Goal: Task Accomplishment & Management: Manage account settings

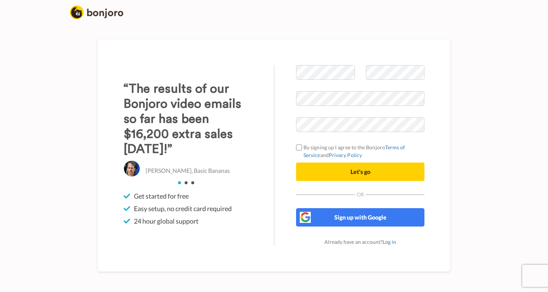
click at [144, 167] on div "Christo Hall, Basic Bananas" at bounding box center [188, 168] width 128 height 17
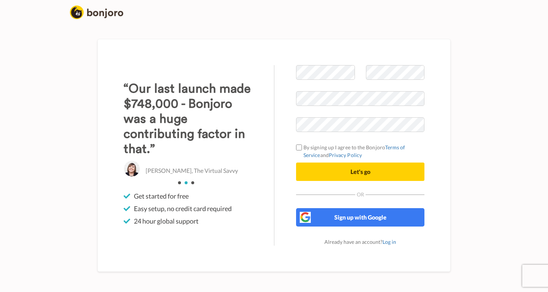
click at [167, 160] on div "Abbey Ashley, The Virtual Savvy" at bounding box center [188, 168] width 128 height 17
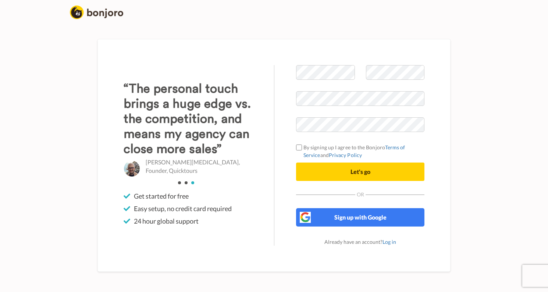
click at [231, 157] on h3 "“The personal touch brings a huge edge vs. the competition, and means my agency…" at bounding box center [188, 118] width 128 height 75
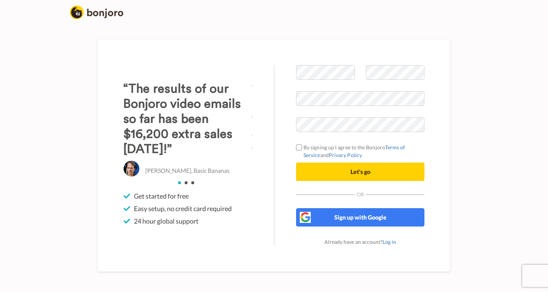
click at [231, 163] on div "Christo Hall, Basic Bananas" at bounding box center [187, 168] width 128 height 17
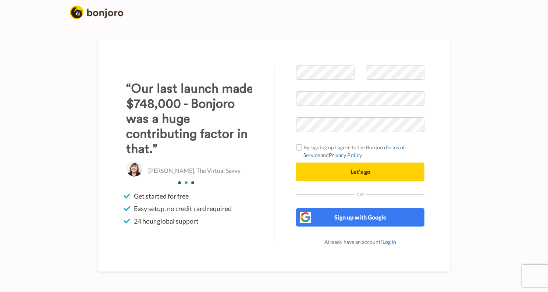
click at [231, 163] on div "Abbey Ashley, The Virtual Savvy" at bounding box center [190, 168] width 128 height 17
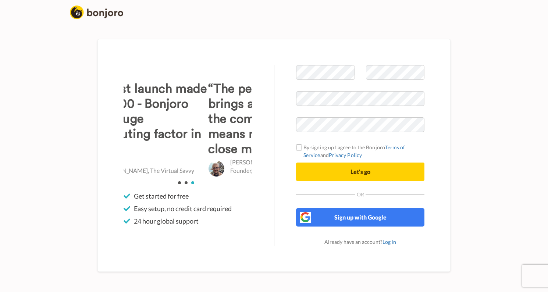
click at [231, 157] on h3 "“The personal touch brings a huge edge vs. the competition, and means my agency…" at bounding box center [272, 118] width 128 height 75
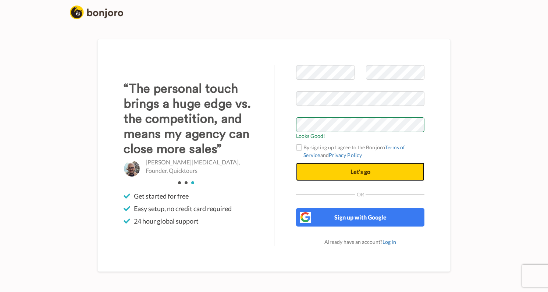
click at [318, 173] on button "Let's go" at bounding box center [360, 172] width 128 height 18
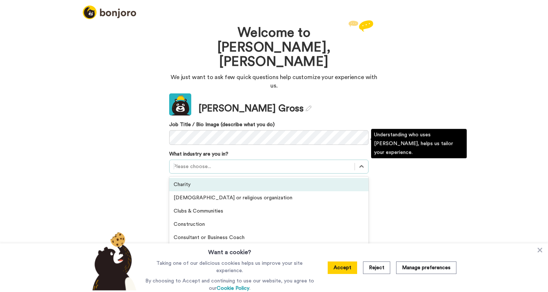
click at [236, 162] on div at bounding box center [262, 166] width 178 height 9
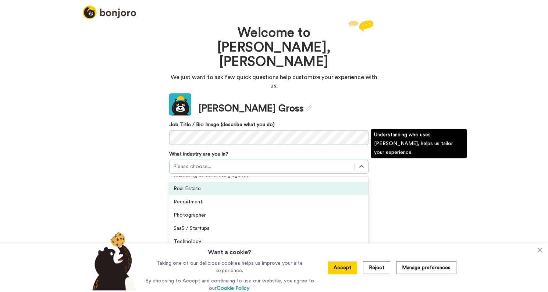
scroll to position [154, 0]
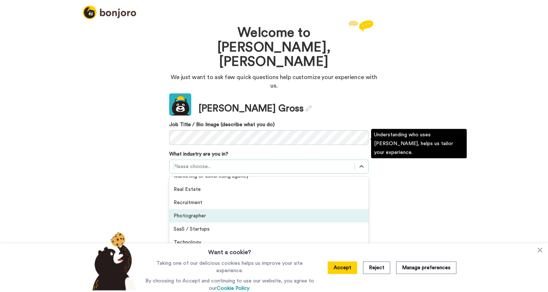
click at [208, 209] on div "Photographer" at bounding box center [268, 215] width 199 height 13
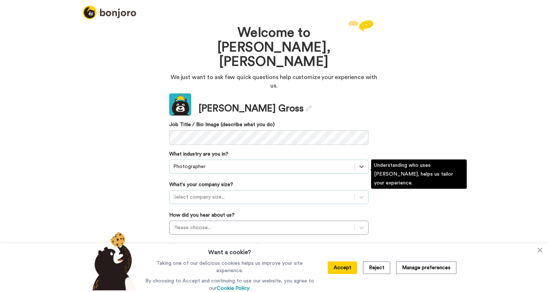
click at [228, 193] on div at bounding box center [262, 197] width 178 height 9
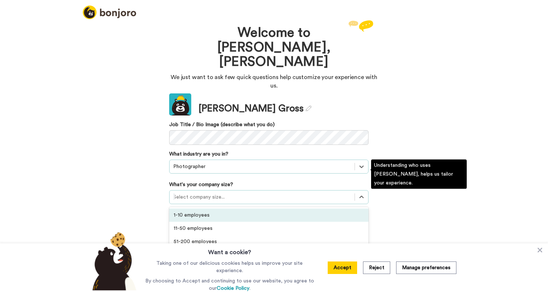
click at [220, 209] on div "1-10 employees" at bounding box center [268, 215] width 199 height 13
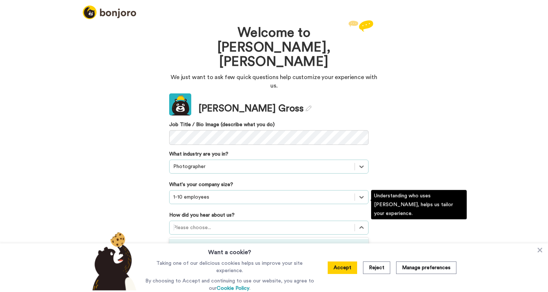
scroll to position [0, 0]
click at [191, 222] on div "Please choose..." at bounding box center [262, 228] width 185 height 12
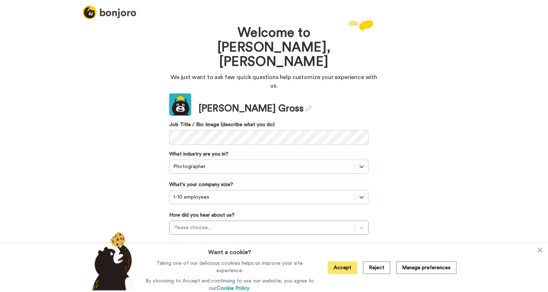
click at [346, 271] on button "Accept" at bounding box center [342, 268] width 29 height 13
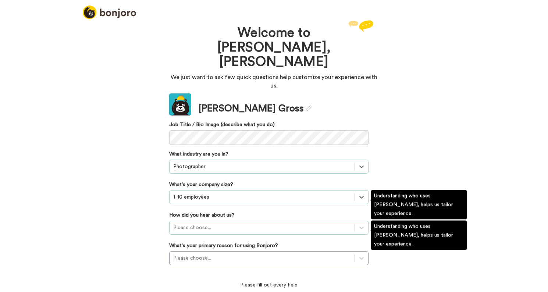
scroll to position [0, 0]
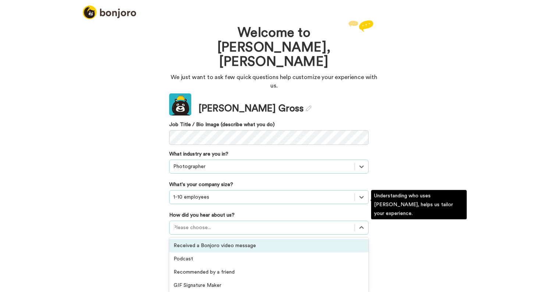
click at [216, 223] on div at bounding box center [262, 227] width 178 height 9
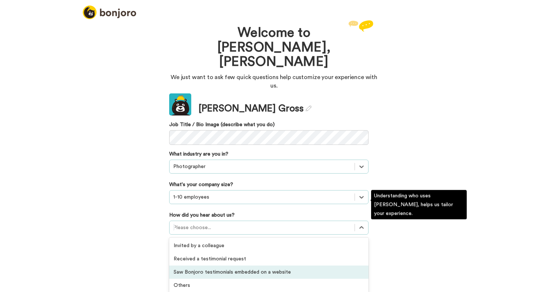
scroll to position [211, 0]
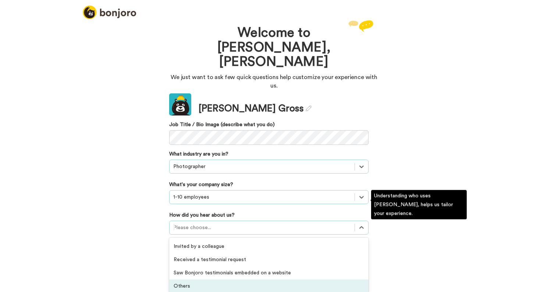
click at [201, 280] on div "Others" at bounding box center [268, 286] width 199 height 13
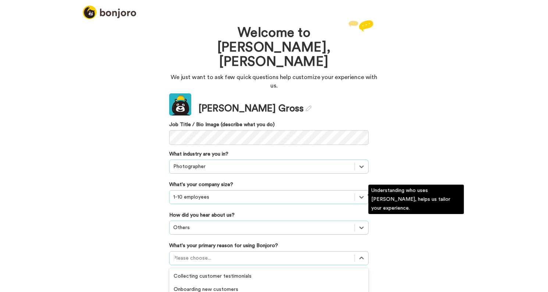
scroll to position [36, 0]
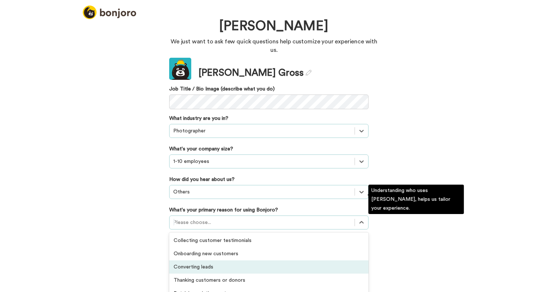
click at [203, 230] on div "option Converting leads focused, 3 of 6. 6 results available. Use Up and Down t…" at bounding box center [268, 223] width 199 height 14
click at [198, 260] on div "Converting leads" at bounding box center [268, 266] width 199 height 13
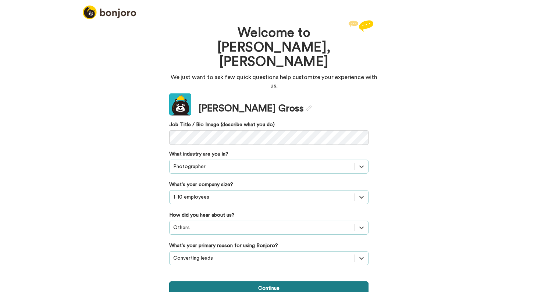
click at [223, 281] on button "Continue" at bounding box center [268, 288] width 199 height 14
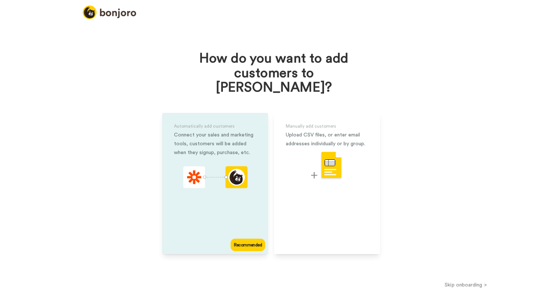
click at [192, 175] on div "animation" at bounding box center [215, 178] width 64 height 24
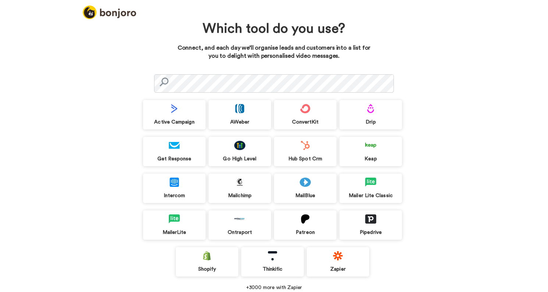
scroll to position [21, 0]
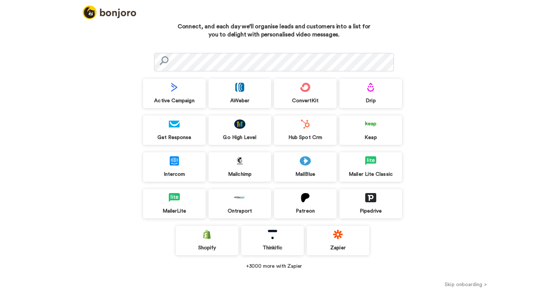
click at [338, 247] on div "Zapier" at bounding box center [338, 248] width 63 height 7
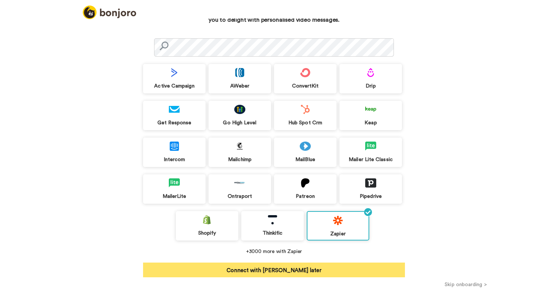
click at [339, 272] on button "Connect with Zapier later" at bounding box center [274, 270] width 262 height 15
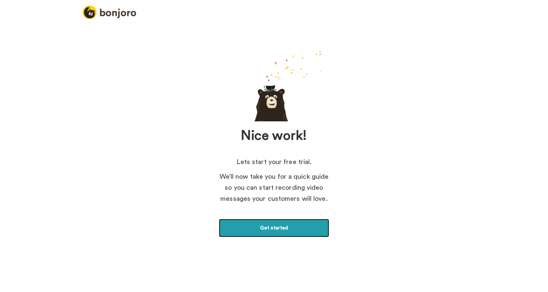
click at [261, 230] on link "Get started" at bounding box center [274, 228] width 110 height 18
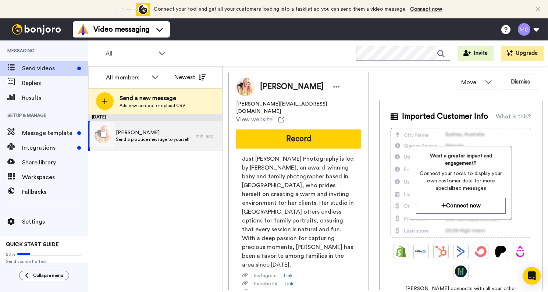
click at [154, 141] on span "Send a practice message to yourself" at bounding box center [153, 139] width 74 height 6
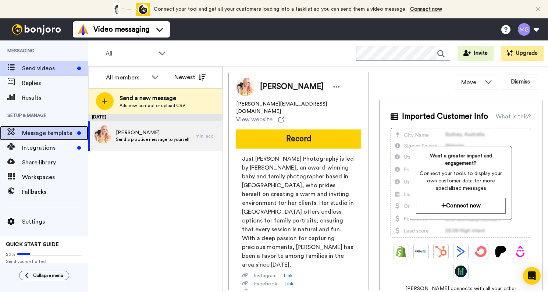
click at [48, 137] on span "Message template" at bounding box center [48, 133] width 52 height 9
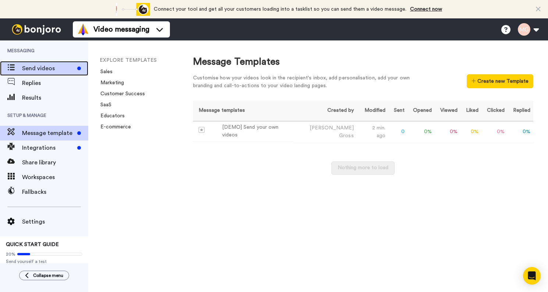
click at [42, 71] on span "Send videos" at bounding box center [48, 68] width 52 height 9
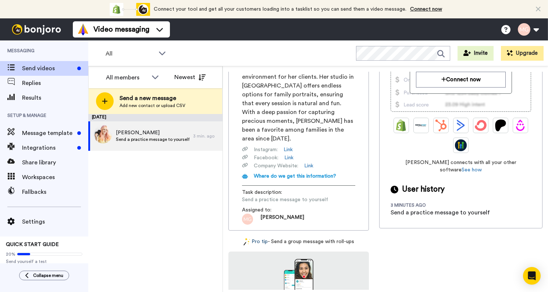
scroll to position [125, 0]
click at [330, 239] on div "Pro tip - Send a group message with roll-ups" at bounding box center [298, 243] width 141 height 8
click at [264, 239] on link "Pro tip" at bounding box center [255, 243] width 24 height 8
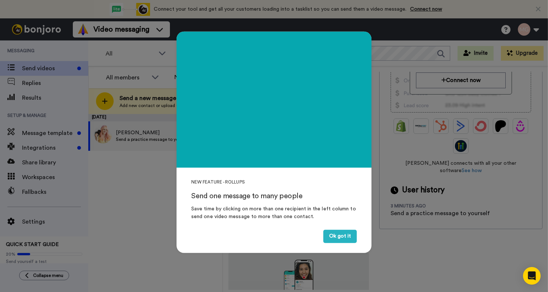
click at [216, 200] on div "Send one message to many people" at bounding box center [274, 196] width 166 height 11
click at [232, 203] on div "NEW FEATURE - ROLLUPS Send one message to many people Save time by clicking on …" at bounding box center [274, 207] width 195 height 75
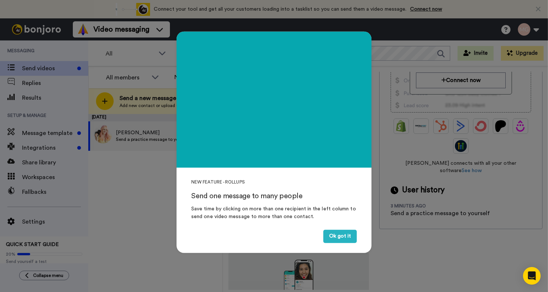
click at [231, 205] on div "NEW FEATURE - ROLLUPS Send one message to many people Save time by clicking on …" at bounding box center [274, 207] width 195 height 75
click at [237, 222] on div "NEW FEATURE - ROLLUPS Send one message to many people Save time by clicking on …" at bounding box center [274, 207] width 195 height 75
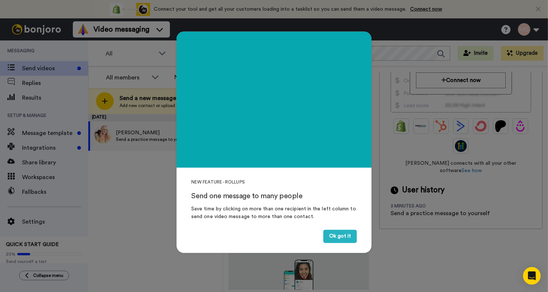
click at [237, 222] on div "NEW FEATURE - ROLLUPS Send one message to many people Save time by clicking on …" at bounding box center [274, 207] width 195 height 75
click at [260, 216] on div "Save time by clicking on more than one recipient in the left column to send one…" at bounding box center [274, 212] width 166 height 15
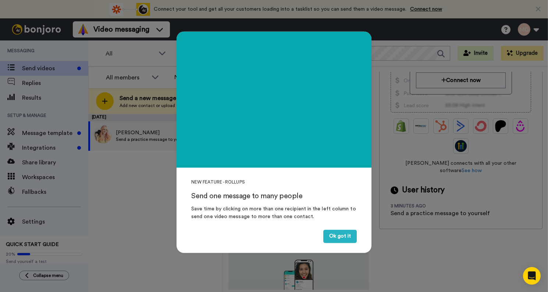
click at [260, 216] on div "Save time by clicking on more than one recipient in the left column to send one…" at bounding box center [274, 212] width 166 height 15
click at [265, 221] on div "NEW FEATURE - ROLLUPS Send one message to many people Save time by clicking on …" at bounding box center [274, 207] width 195 height 75
click at [329, 235] on button "Ok got it" at bounding box center [339, 236] width 33 height 13
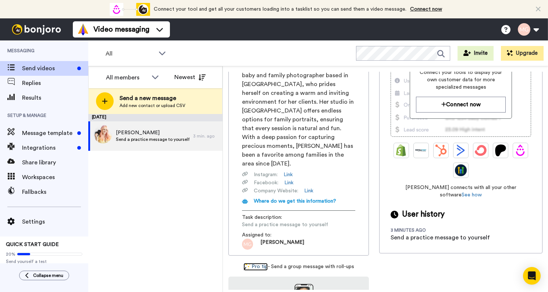
scroll to position [106, 0]
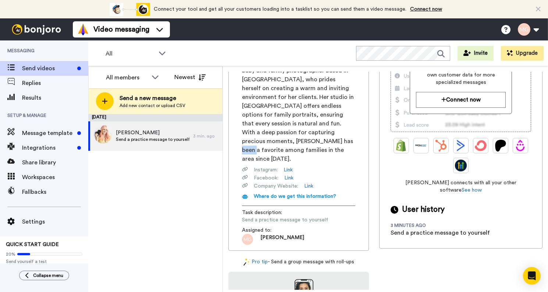
drag, startPoint x: 306, startPoint y: 127, endPoint x: 315, endPoint y: 127, distance: 9.2
click at [316, 127] on span "Just Maggie Photography is led by Maggie, an award-winning baby and family phot…" at bounding box center [298, 106] width 113 height 115
click at [315, 127] on span "Just Maggie Photography is led by Maggie, an award-winning baby and family phot…" at bounding box center [298, 106] width 113 height 115
drag, startPoint x: 322, startPoint y: 127, endPoint x: 310, endPoint y: 126, distance: 12.2
click at [310, 127] on span "Just Maggie Photography is led by Maggie, an award-winning baby and family phot…" at bounding box center [298, 106] width 113 height 115
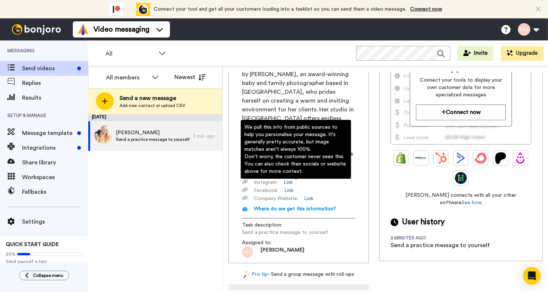
scroll to position [93, 0]
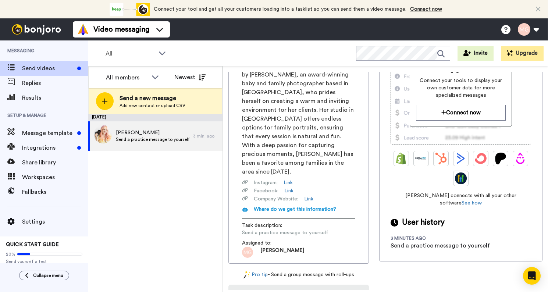
click at [274, 146] on span "Just Maggie Photography is led by Maggie, an award-winning baby and family phot…" at bounding box center [298, 118] width 113 height 115
click at [286, 179] on link "Link" at bounding box center [288, 182] width 9 height 7
click at [291, 187] on link "Link" at bounding box center [288, 190] width 9 height 7
click at [359, 175] on div "Maggie maggie@justmaggie.com View website Record Just Maggie Photography is led…" at bounding box center [298, 121] width 141 height 285
click at [306, 195] on link "Link" at bounding box center [308, 198] width 9 height 7
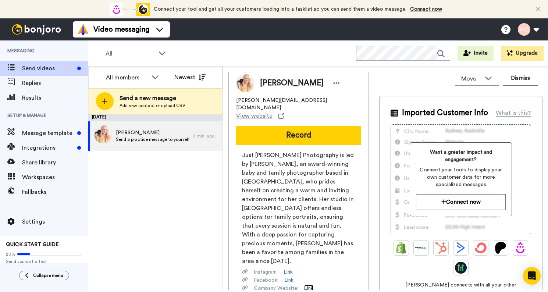
scroll to position [0, 0]
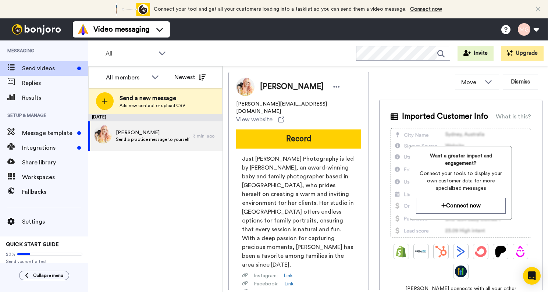
click at [342, 89] on div "[PERSON_NAME]" at bounding box center [298, 87] width 125 height 18
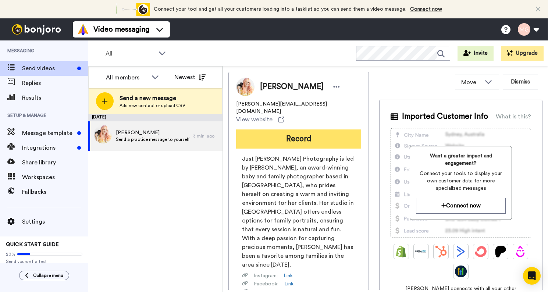
click at [280, 129] on button "Record" at bounding box center [298, 138] width 125 height 19
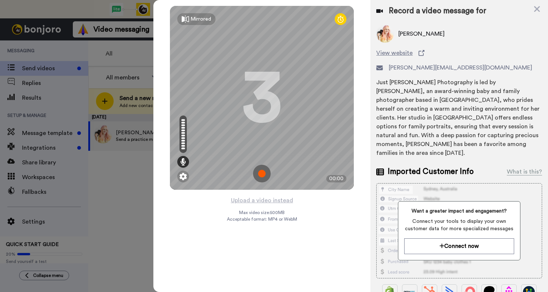
click at [264, 90] on div "3" at bounding box center [262, 97] width 40 height 55
click at [344, 20] on div at bounding box center [341, 19] width 12 height 12
click at [341, 19] on icon at bounding box center [341, 18] width 6 height 7
click at [262, 174] on img at bounding box center [262, 174] width 18 height 18
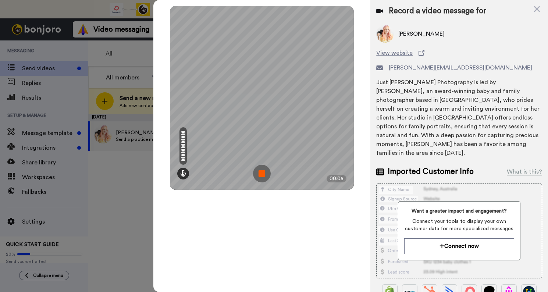
click at [264, 172] on img at bounding box center [262, 174] width 18 height 18
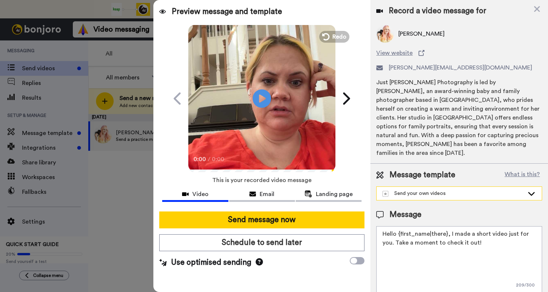
click at [447, 190] on div "Send your own videos" at bounding box center [454, 193] width 142 height 7
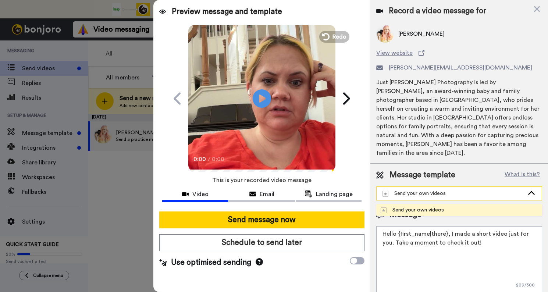
click at [447, 190] on div "Send your own videos" at bounding box center [454, 193] width 142 height 7
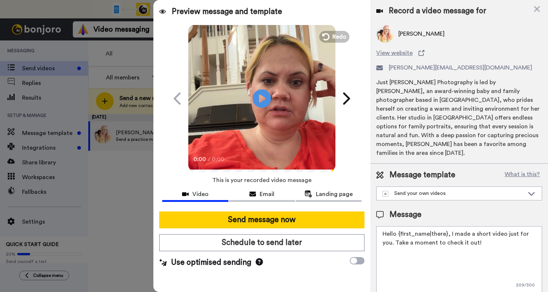
click at [417, 232] on textarea "Hello {first_name|there}, I made a short video just for you. Take a moment to c…" at bounding box center [459, 259] width 166 height 66
click at [429, 239] on textarea "Hello {first_name|there}, I made a short video just for you. Take a moment to c…" at bounding box center [459, 259] width 166 height 66
click at [261, 262] on icon at bounding box center [259, 261] width 7 height 7
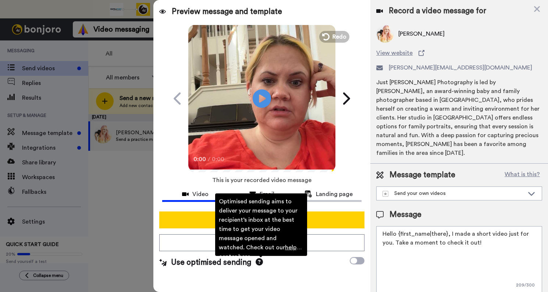
click at [260, 262] on icon at bounding box center [259, 261] width 7 height 7
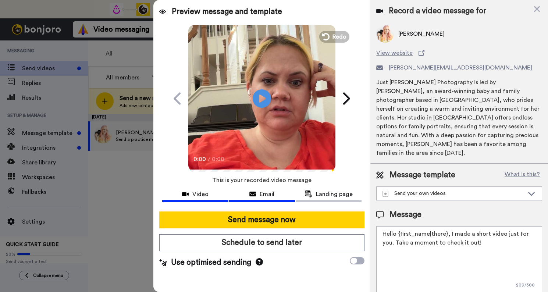
click at [264, 197] on span "Email" at bounding box center [267, 194] width 15 height 9
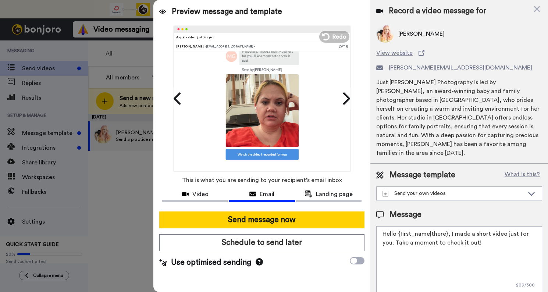
scroll to position [53, 0]
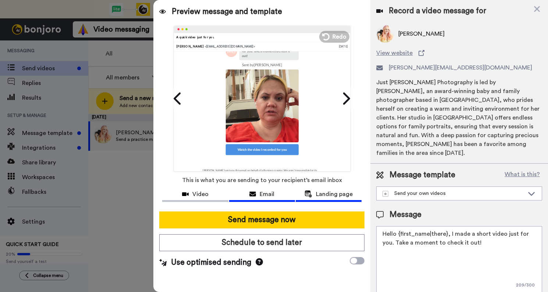
click at [319, 196] on span "Landing page" at bounding box center [334, 194] width 37 height 9
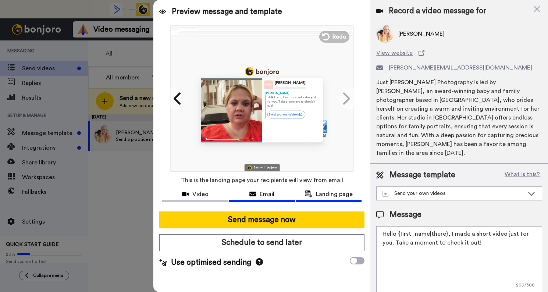
click at [265, 196] on span "Email" at bounding box center [267, 194] width 15 height 9
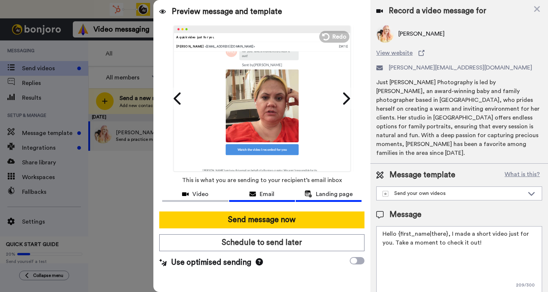
click at [314, 196] on div "Landing page" at bounding box center [329, 194] width 66 height 9
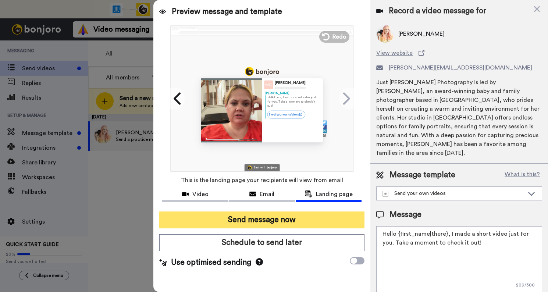
click at [279, 221] on button "Send message now" at bounding box center [261, 219] width 205 height 17
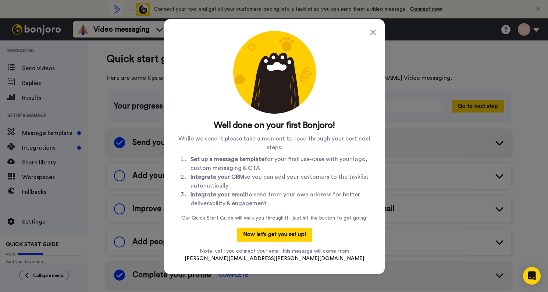
click at [273, 163] on li "Set up a message template for your first use-case with your logo, custom messag…" at bounding box center [282, 164] width 182 height 18
click at [260, 167] on li "Set up a message template for your first use-case with your logo, custom messag…" at bounding box center [282, 164] width 182 height 18
click at [252, 182] on li "Integrate your CRM so you can add your customers to the tasklist automatically" at bounding box center [282, 181] width 182 height 18
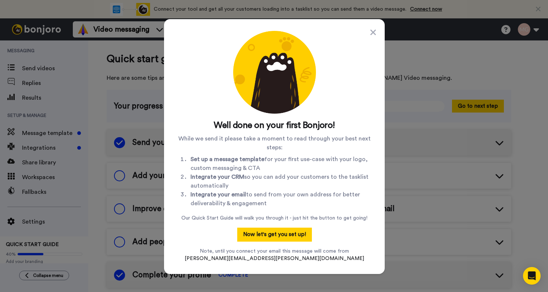
click at [252, 182] on li "Integrate your CRM so you can add your customers to the tasklist automatically" at bounding box center [282, 181] width 182 height 18
click at [265, 174] on li "Integrate your CRM so you can add your customers to the tasklist automatically" at bounding box center [282, 181] width 182 height 18
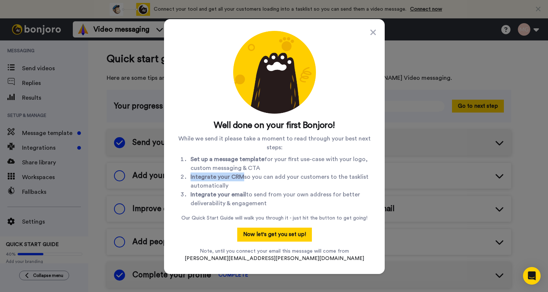
click at [265, 174] on li "Integrate your CRM so you can add your customers to the tasklist automatically" at bounding box center [282, 181] width 182 height 18
click at [255, 182] on li "Integrate your CRM so you can add your customers to the tasklist automatically" at bounding box center [282, 181] width 182 height 18
click at [266, 178] on li "Integrate your CRM so you can add your customers to the tasklist automatically" at bounding box center [282, 181] width 182 height 18
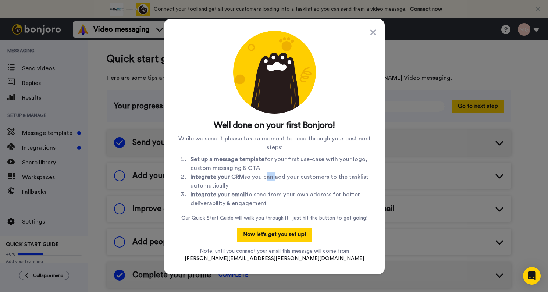
click at [266, 178] on li "Integrate your CRM so you can add your customers to the tasklist automatically" at bounding box center [282, 181] width 182 height 18
click at [255, 200] on li "Integrate your email to send from your own address for better deliverability & …" at bounding box center [282, 199] width 182 height 18
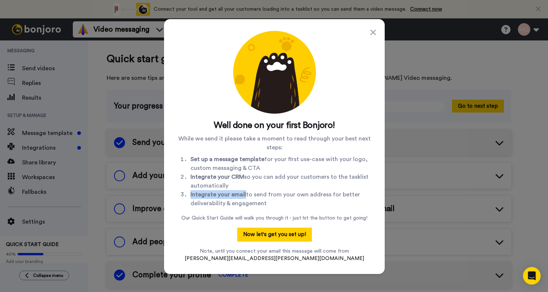
click at [266, 199] on li "Integrate your email to send from your own address for better deliverability & …" at bounding box center [282, 199] width 182 height 18
click at [273, 193] on li "Integrate your email to send from your own address for better deliverability & …" at bounding box center [282, 199] width 182 height 18
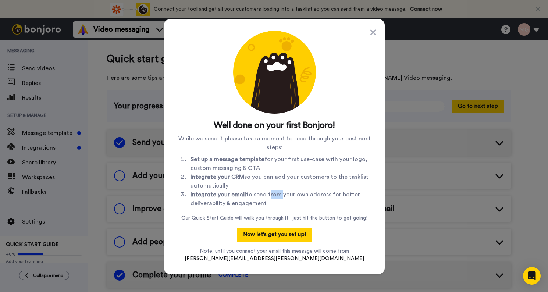
click at [273, 193] on li "Integrate your email to send from your own address for better deliverability & …" at bounding box center [282, 199] width 182 height 18
click at [273, 199] on li "Integrate your email to send from your own address for better deliverability & …" at bounding box center [282, 199] width 182 height 18
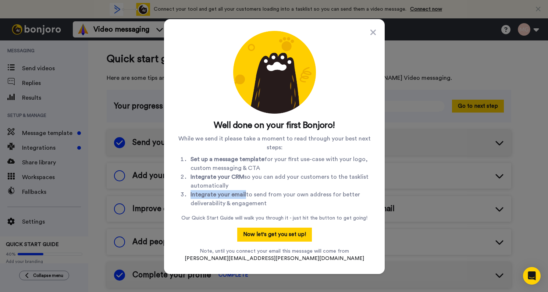
click at [273, 199] on li "Integrate your email to send from your own address for better deliverability & …" at bounding box center [282, 199] width 182 height 18
click at [278, 196] on li "Integrate your email to send from your own address for better deliverability & …" at bounding box center [282, 199] width 182 height 18
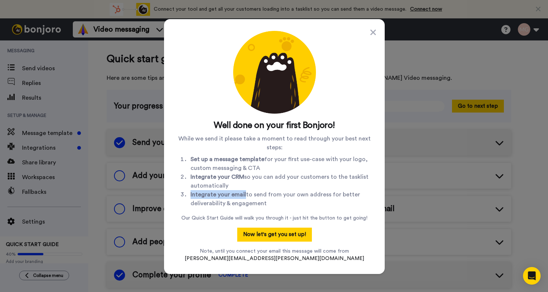
click at [278, 196] on li "Integrate your email to send from your own address for better deliverability & …" at bounding box center [282, 199] width 182 height 18
click at [278, 200] on li "Integrate your email to send from your own address for better deliverability & …" at bounding box center [282, 199] width 182 height 18
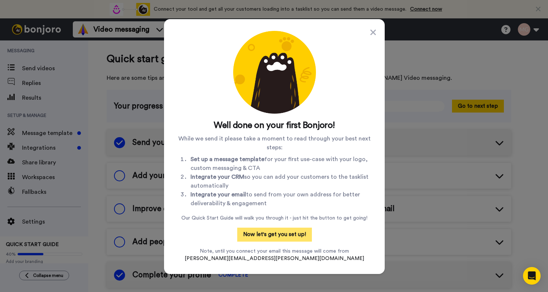
click at [271, 230] on button "Now let's get you set up!" at bounding box center [274, 235] width 75 height 14
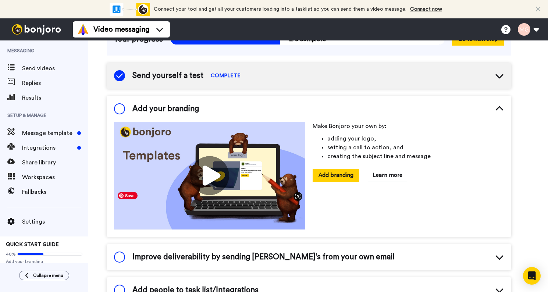
scroll to position [67, 0]
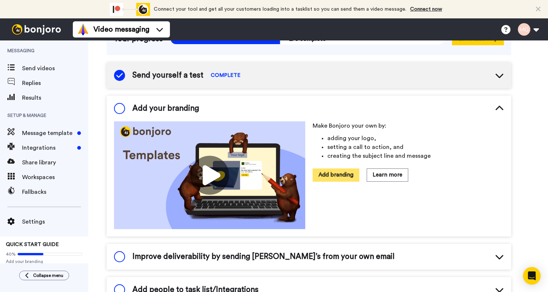
click at [336, 179] on button "Add branding" at bounding box center [336, 174] width 47 height 13
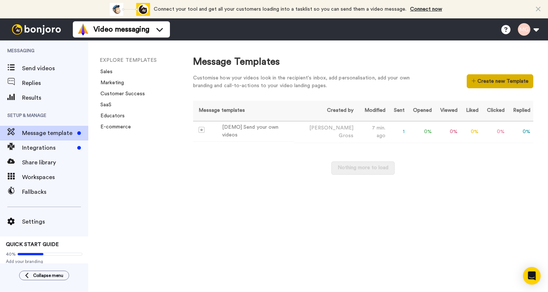
click at [489, 81] on button "Create new Template" at bounding box center [500, 81] width 67 height 14
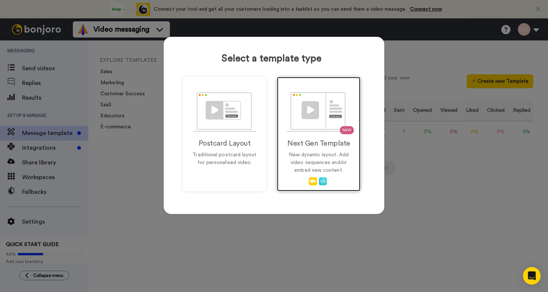
click at [296, 153] on p "New dynamic layout. Add video sequences and/or embed new content." at bounding box center [319, 162] width 68 height 23
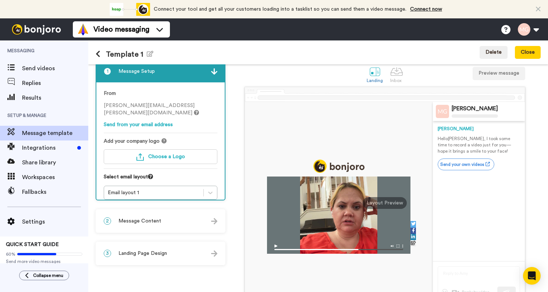
scroll to position [18, 0]
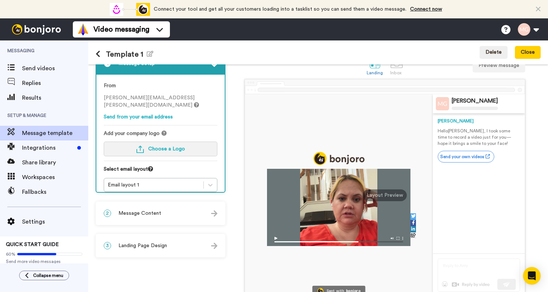
click at [158, 146] on span "Choose a Logo" at bounding box center [166, 148] width 37 height 5
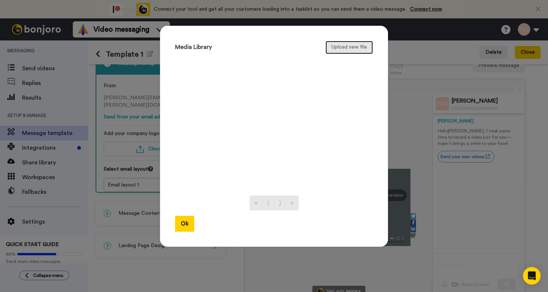
click at [346, 42] on button "Upload new file" at bounding box center [349, 47] width 47 height 13
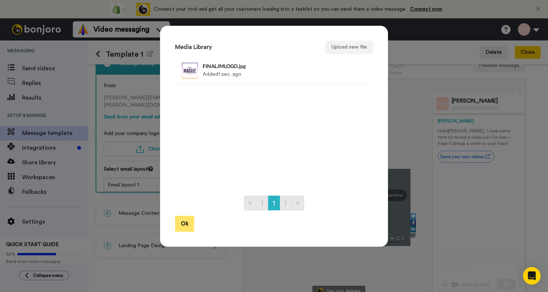
click at [181, 225] on button "Ok" at bounding box center [184, 224] width 19 height 16
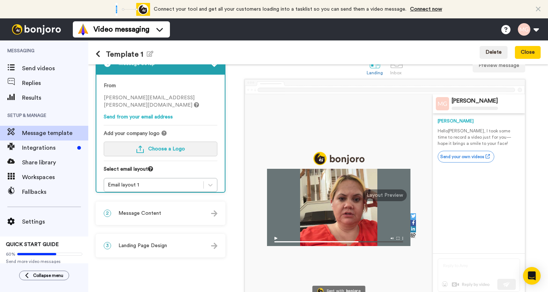
scroll to position [0, 0]
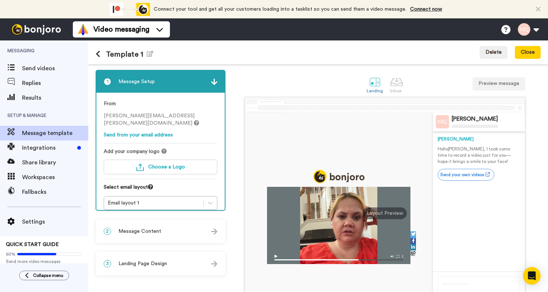
click at [143, 148] on span "Add your company logo" at bounding box center [132, 151] width 56 height 7
click at [175, 148] on div "Add your company logo" at bounding box center [161, 151] width 114 height 7
click at [176, 151] on div "Add your company logo Choose a Logo" at bounding box center [161, 163] width 114 height 31
click at [174, 160] on button "Choose a Logo" at bounding box center [161, 167] width 114 height 15
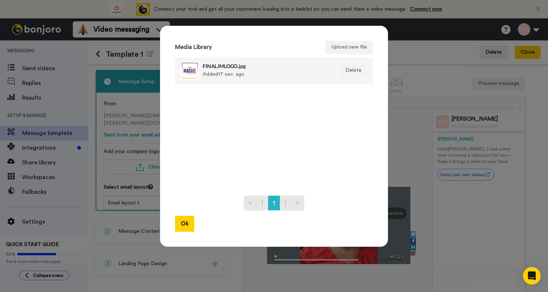
click at [189, 73] on div at bounding box center [190, 70] width 18 height 18
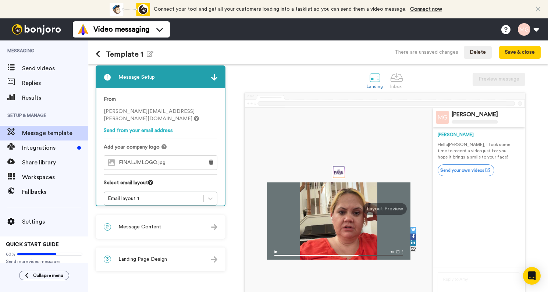
scroll to position [3, 0]
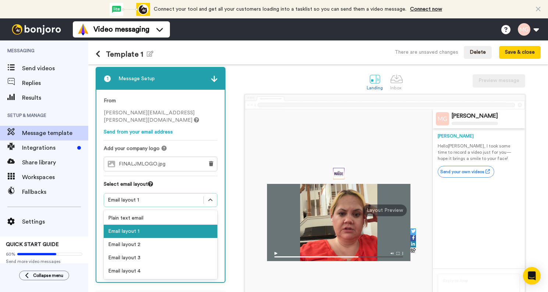
click at [155, 196] on div "Email layout 1" at bounding box center [154, 199] width 92 height 7
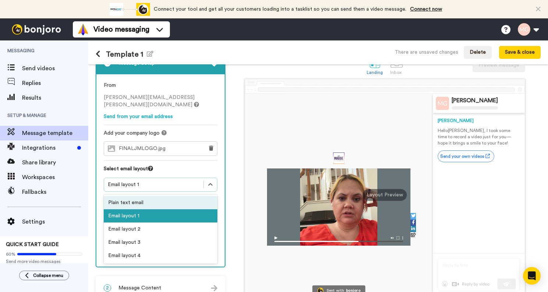
scroll to position [21, 0]
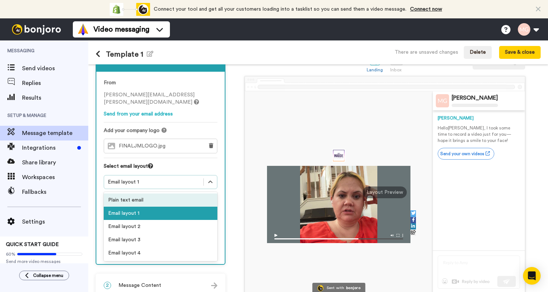
click at [151, 195] on div "Plain text email" at bounding box center [161, 199] width 114 height 13
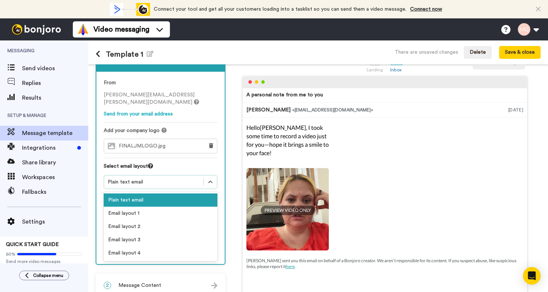
click at [156, 178] on div "Plain text email" at bounding box center [154, 181] width 92 height 7
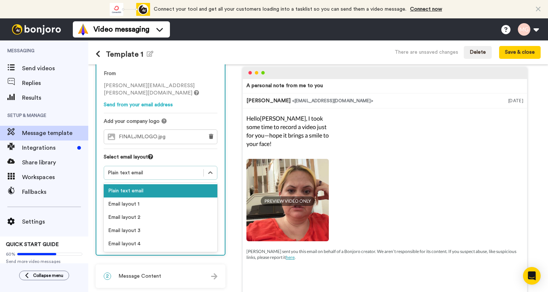
scroll to position [38, 0]
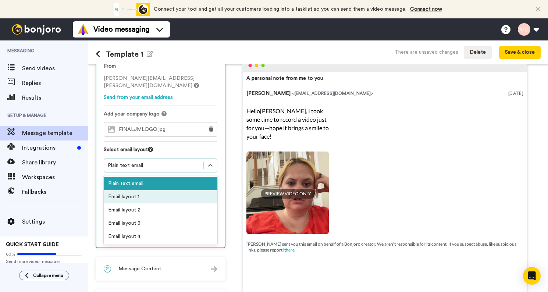
click at [153, 190] on div "Email layout 1" at bounding box center [161, 196] width 114 height 13
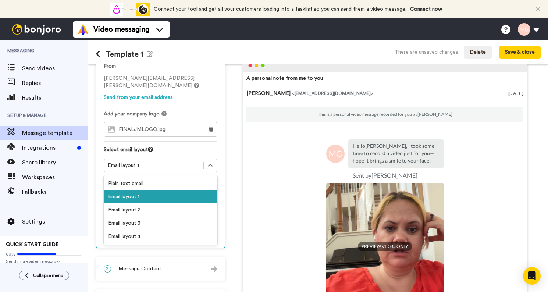
click at [154, 162] on div "Email layout 1" at bounding box center [154, 165] width 92 height 7
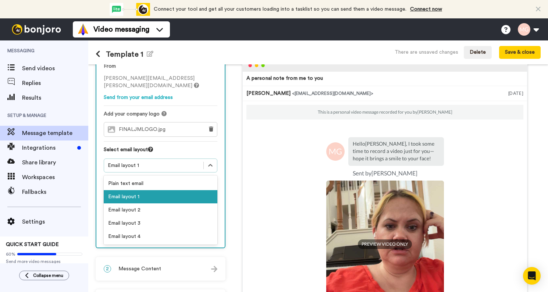
scroll to position [0, 0]
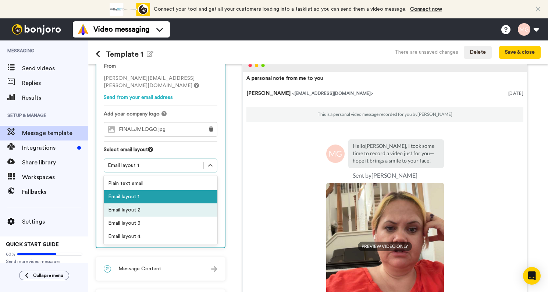
click at [161, 203] on div "Email layout 2" at bounding box center [161, 209] width 114 height 13
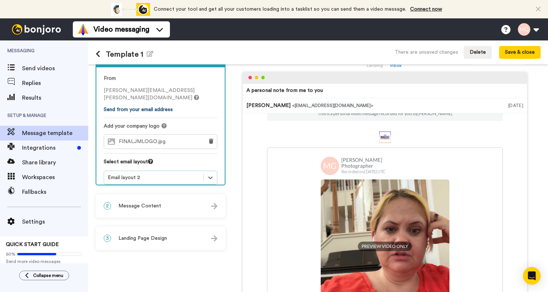
scroll to position [28, 0]
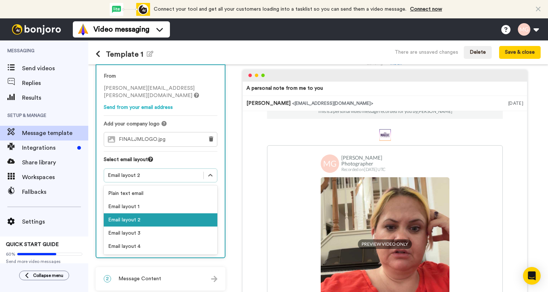
click at [146, 172] on div "Email layout 2" at bounding box center [154, 175] width 92 height 7
click at [147, 227] on div "Email layout 3" at bounding box center [161, 233] width 114 height 13
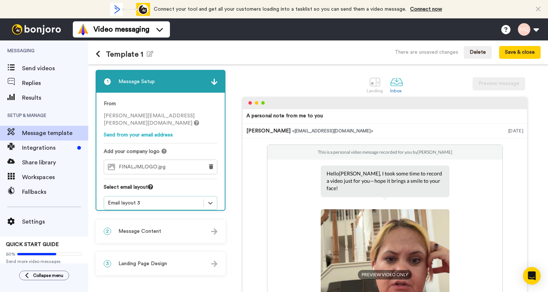
scroll to position [0, 0]
click at [167, 199] on div "Email layout 3" at bounding box center [154, 202] width 92 height 7
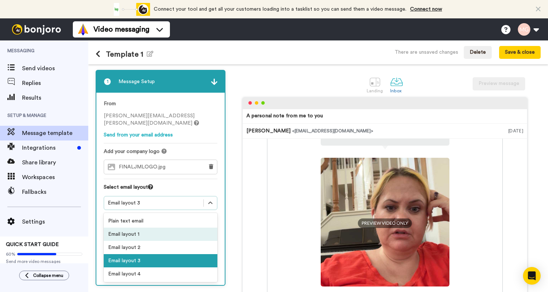
scroll to position [88, 0]
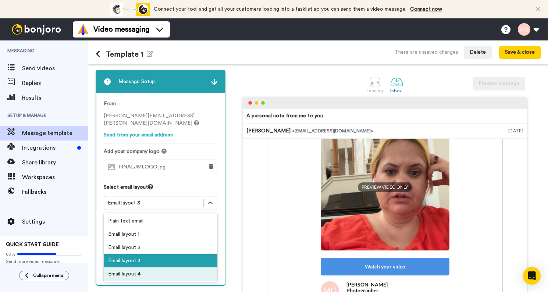
click at [145, 267] on div "Email layout 4" at bounding box center [161, 273] width 114 height 13
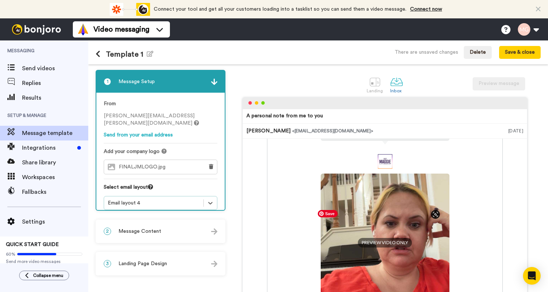
scroll to position [121, 0]
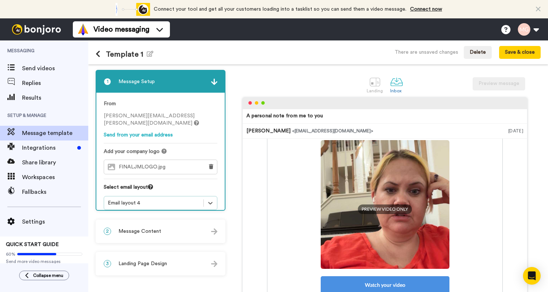
click at [162, 196] on div "Email layout 4" at bounding box center [161, 203] width 114 height 14
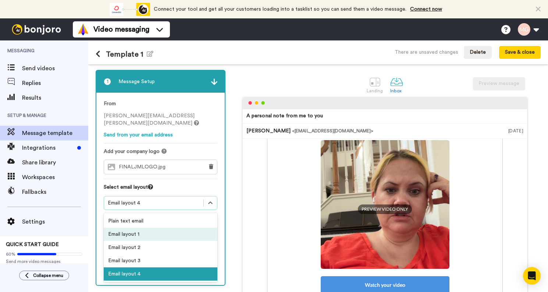
click at [162, 228] on div "Email layout 1" at bounding box center [161, 234] width 114 height 13
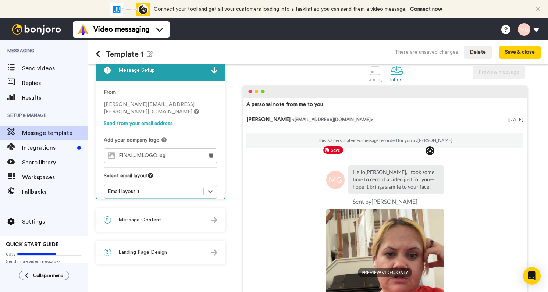
scroll to position [0, 0]
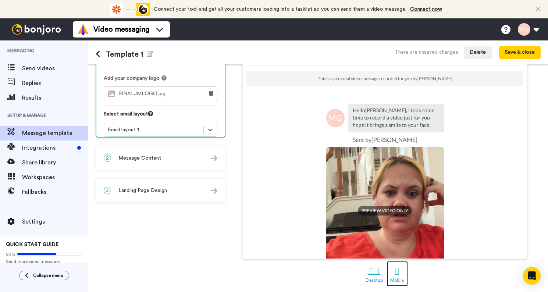
click at [390, 278] on div "Mobile" at bounding box center [397, 280] width 14 height 5
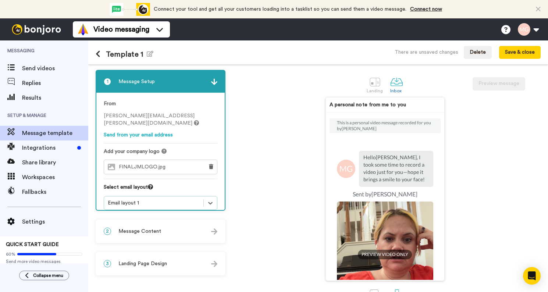
click at [151, 199] on div "Email layout 1" at bounding box center [154, 202] width 92 height 7
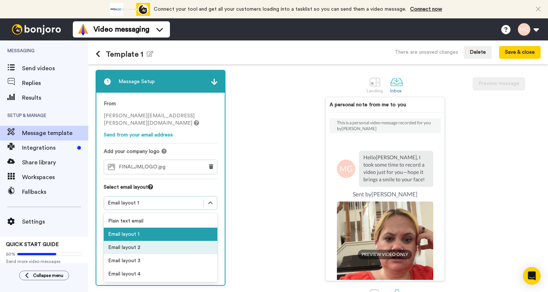
click at [148, 241] on div "Email layout 2" at bounding box center [161, 247] width 114 height 13
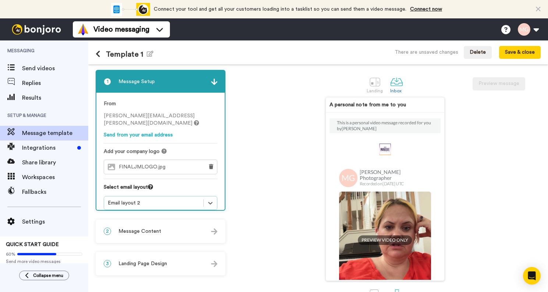
click at [167, 199] on div "Email layout 2" at bounding box center [154, 202] width 92 height 7
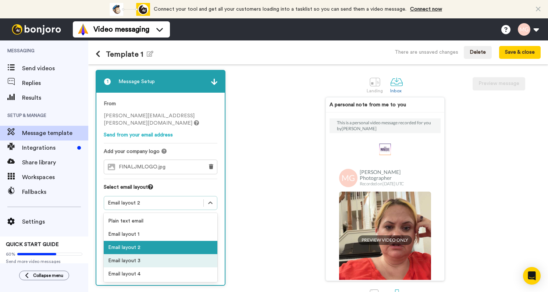
click at [159, 257] on div "Email layout 3" at bounding box center [161, 260] width 114 height 13
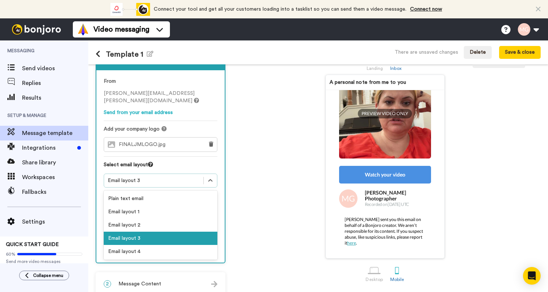
click at [191, 177] on div "Email layout 3" at bounding box center [154, 180] width 92 height 7
click at [176, 245] on div "Email layout 4" at bounding box center [161, 251] width 114 height 13
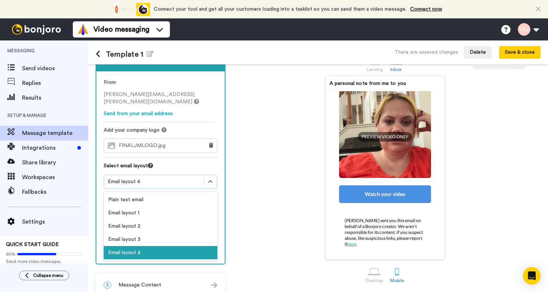
click at [169, 178] on div "Email layout 4" at bounding box center [154, 181] width 92 height 7
click at [167, 206] on div "Email layout 1" at bounding box center [161, 212] width 114 height 13
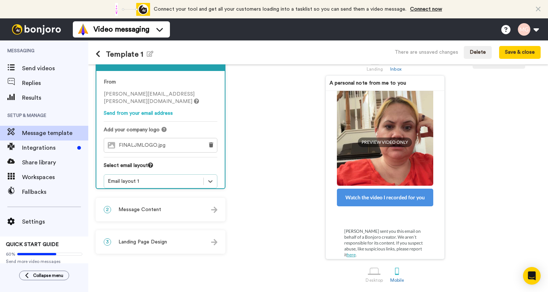
click at [167, 178] on div "Email layout 1" at bounding box center [154, 181] width 92 height 7
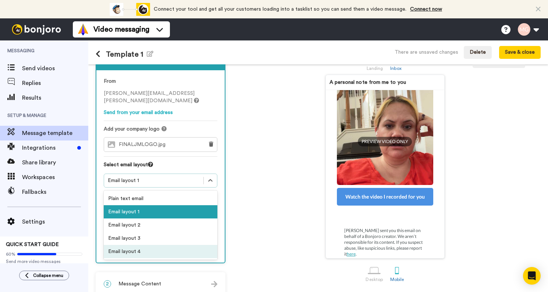
click at [157, 245] on div "Email layout 4" at bounding box center [161, 251] width 114 height 13
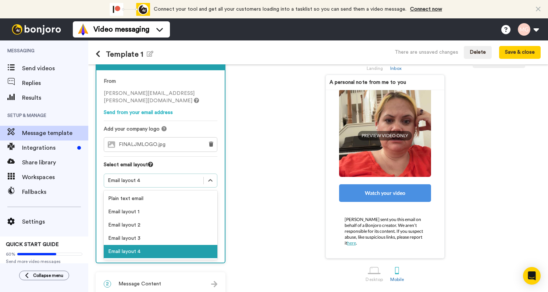
click at [147, 177] on div "Email layout 4" at bounding box center [154, 180] width 92 height 7
click at [143, 232] on div "Email layout 3" at bounding box center [161, 238] width 114 height 13
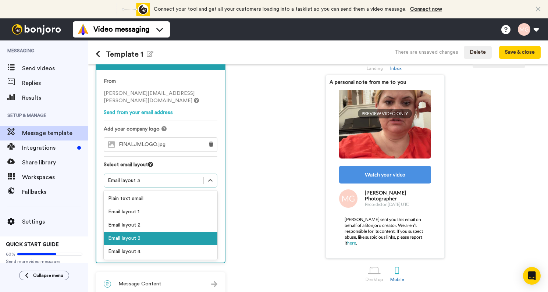
click at [162, 177] on div "Email layout 3" at bounding box center [154, 180] width 92 height 7
click at [153, 218] on div "Email layout 2" at bounding box center [161, 224] width 114 height 13
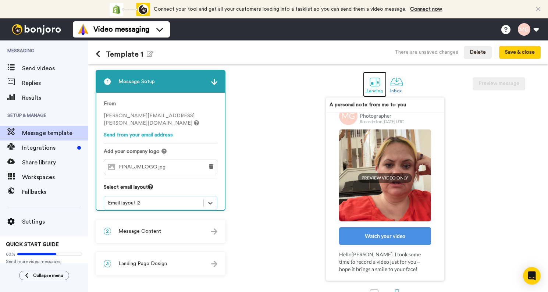
click at [374, 85] on div at bounding box center [375, 81] width 13 height 13
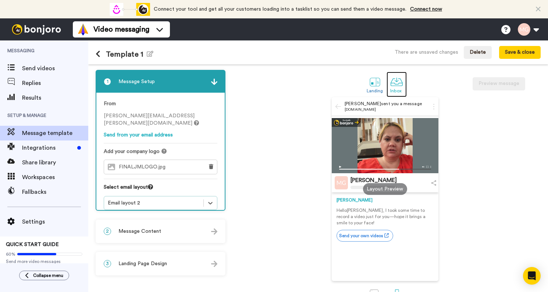
click at [390, 93] on div "Inbox" at bounding box center [396, 90] width 13 height 5
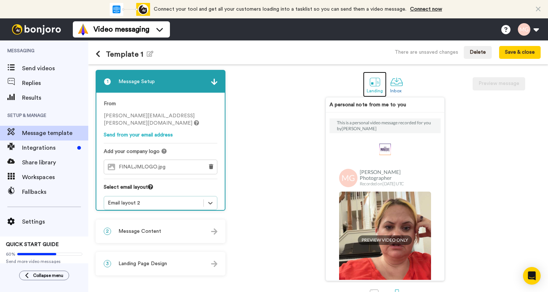
click at [375, 88] on div at bounding box center [375, 81] width 13 height 13
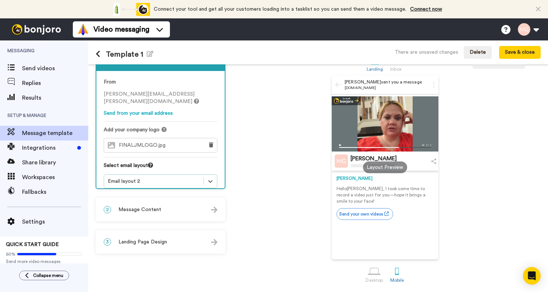
click at [152, 206] on span "Message Content" at bounding box center [139, 209] width 43 height 7
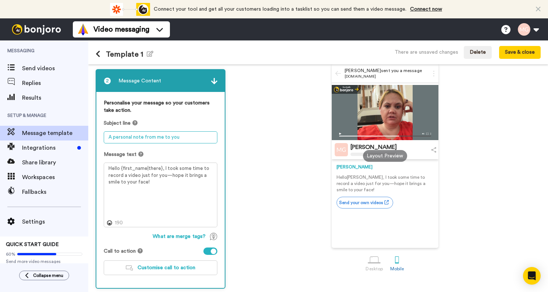
click at [135, 137] on textarea "A personal note from me to you" at bounding box center [161, 137] width 114 height 12
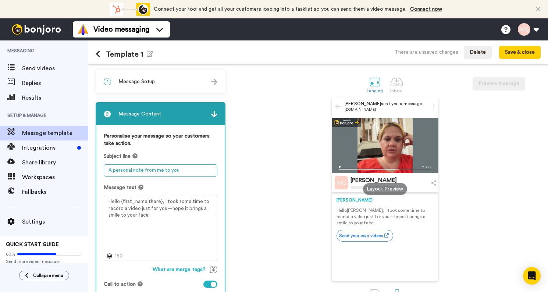
click at [163, 172] on textarea "A personal note from me to you" at bounding box center [161, 170] width 114 height 12
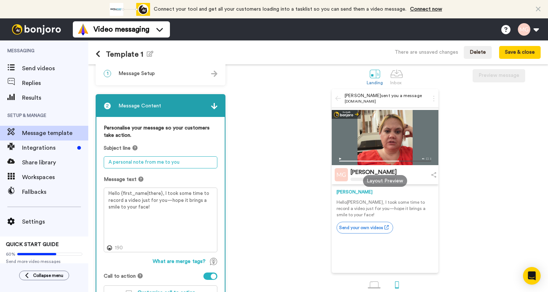
scroll to position [14, 0]
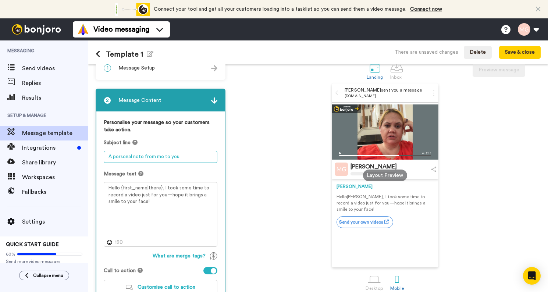
paste textarea "Your personal welcome from Maggie"
click at [109, 157] on textarea "Your personal welcome from Maggie" at bounding box center [161, 157] width 114 height 12
click at [139, 157] on textarea "Your personal welcome from Maggie" at bounding box center [161, 157] width 114 height 12
click at [121, 158] on textarea "Your personal welcome from Maggie" at bounding box center [161, 157] width 114 height 12
click at [124, 159] on textarea "Your personal welcome from Maggie" at bounding box center [161, 157] width 114 height 12
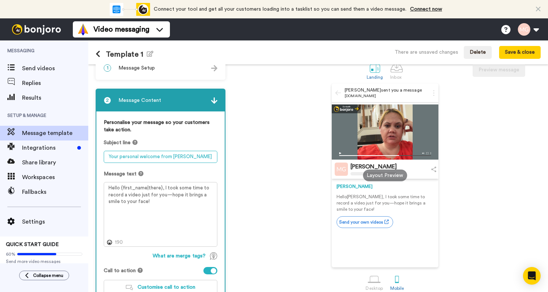
click at [124, 159] on textarea "Your personal welcome from Maggie" at bounding box center [161, 157] width 114 height 12
paste textarea "🎥"
type textarea "Your Personal Welcome 🎥 from Maggie"
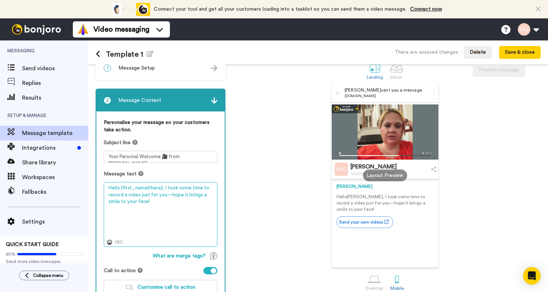
click at [164, 186] on textarea "Hello {first_name|there}, I took some time to record a video just for you—hope …" at bounding box center [161, 214] width 114 height 65
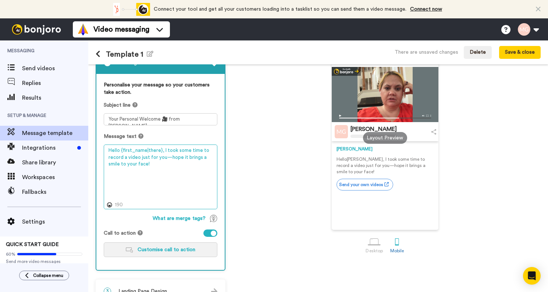
scroll to position [68, 0]
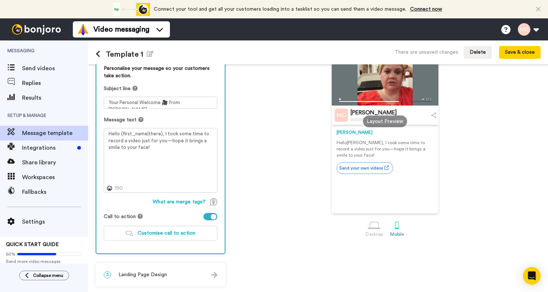
click at [177, 200] on span "What are merge tags?" at bounding box center [179, 201] width 53 height 7
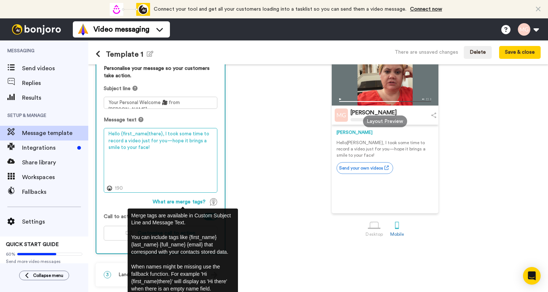
click at [194, 182] on textarea "Hello {first_name|there}, I took some time to record a video just for you—hope …" at bounding box center [161, 160] width 114 height 65
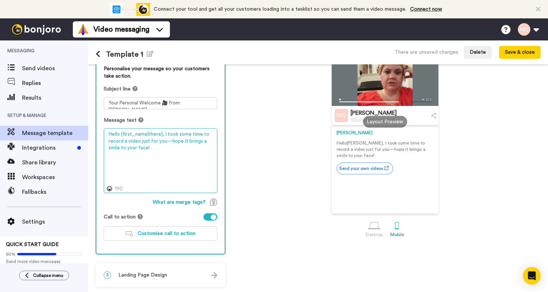
click at [162, 132] on textarea "Hello {first_name|there}, I took some time to record a video just for you—hope …" at bounding box center [161, 160] width 114 height 65
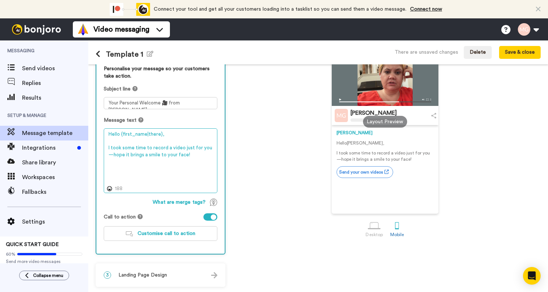
click at [144, 135] on textarea "Hello {first_name|there}, I took some time to record a video just for you—hope …" at bounding box center [161, 160] width 114 height 65
click at [126, 132] on textarea "Hello {first_name|there}, I took some time to record a video just for you—hope …" at bounding box center [161, 160] width 114 height 65
drag, startPoint x: 121, startPoint y: 135, endPoint x: 107, endPoint y: 135, distance: 14.0
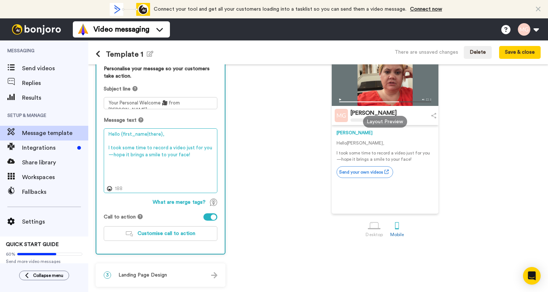
click at [107, 135] on textarea "Hello {first_name|there}, I took some time to record a video just for you—hope …" at bounding box center [161, 160] width 114 height 65
click at [177, 137] on textarea "Hello {first_name|there}, I took some time to record a video just for you—hope …" at bounding box center [161, 160] width 114 height 65
click at [177, 157] on textarea "Hello {first_name|there}, I took some time to record a video just for you—hope …" at bounding box center [161, 160] width 114 height 65
click at [192, 157] on textarea "Hello {first_name|there}, I took some time to record a video just for you—hope …" at bounding box center [161, 160] width 114 height 65
click at [149, 150] on textarea "Hello {first_name|there}, I took some time to record a video just for you—hope …" at bounding box center [161, 160] width 114 height 65
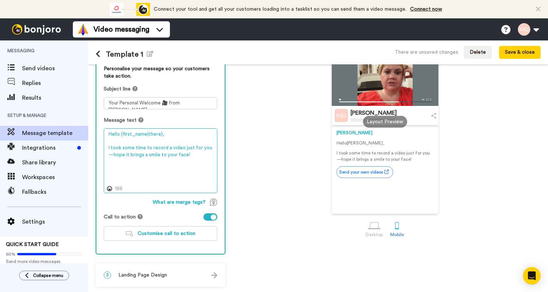
click at [149, 150] on textarea "Hello {first_name|there}, I took some time to record a video just for you—hope …" at bounding box center [161, 160] width 114 height 65
paste textarea "just recorded a short video for you 👋. It’s my way of saying thanks for reachin…"
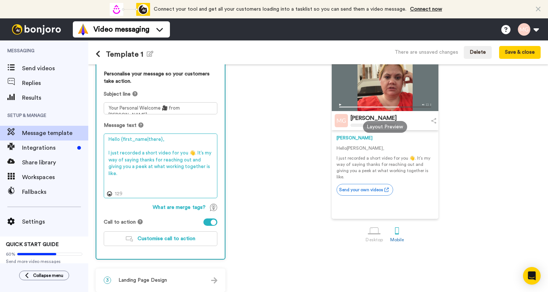
scroll to position [68, 0]
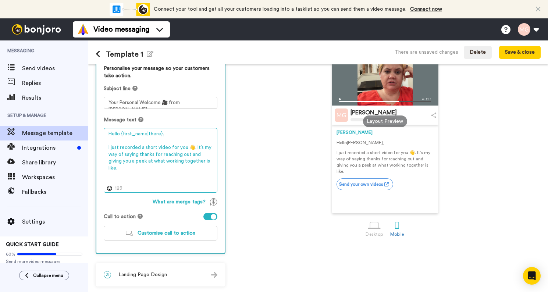
click at [138, 169] on textarea "Hello {first_name|there}, I just recorded a short video for you 👋. It’s my way …" at bounding box center [161, 160] width 114 height 65
drag, startPoint x: 140, startPoint y: 171, endPoint x: 105, endPoint y: 150, distance: 41.1
click at [105, 150] on textarea "Hello {first_name|there}, I just recorded a short video for you 👋. It’s my way …" at bounding box center [161, 160] width 114 height 65
click at [134, 170] on textarea "Hello {first_name|there}, I just recorded a short video for you 👋. It’s my way …" at bounding box center [161, 160] width 114 height 65
paste textarea "Whenever you’re ready, you can see available dates or start planning here: [[bo…"
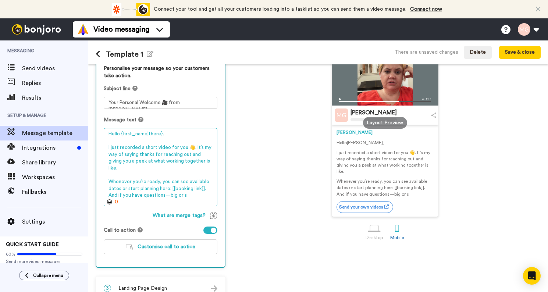
scroll to position [79, 0]
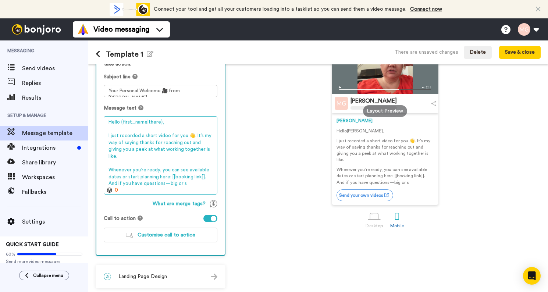
click at [172, 182] on textarea "Hello {first_name|there}, I just recorded a short video for you 👋. It’s my way …" at bounding box center [161, 155] width 114 height 78
click at [178, 179] on textarea "Hello {first_name|there}, I just recorded a short video for you 👋. It’s my way …" at bounding box center [161, 155] width 114 height 78
drag, startPoint x: 169, startPoint y: 178, endPoint x: 198, endPoint y: 181, distance: 29.7
click at [199, 181] on textarea "Hello {first_name|there}, I just recorded a short video for you 👋. It’s my way …" at bounding box center [161, 155] width 114 height 78
click at [198, 181] on textarea "Hello {first_name|there}, I just recorded a short video for you 👋. It’s my way …" at bounding box center [161, 155] width 114 height 78
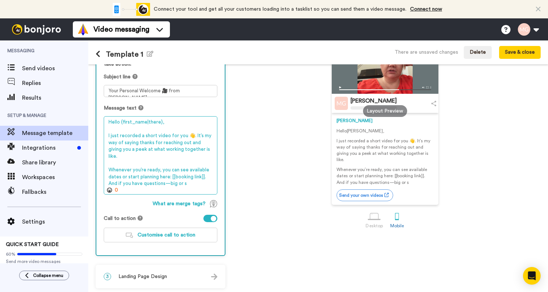
scroll to position [81, 0]
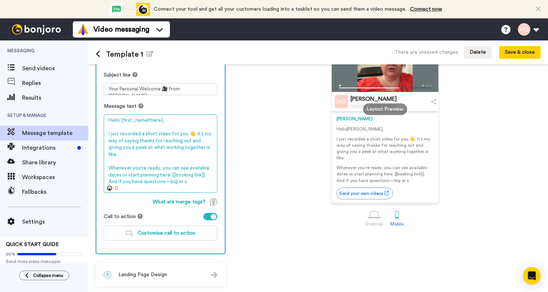
click at [149, 156] on textarea "Hello {first_name|there}, I just recorded a short video for you 👋. It’s my way …" at bounding box center [161, 153] width 114 height 78
click at [176, 167] on textarea "Hello {first_name|there}, I just recorded a short video for you 👋. It’s my way …" at bounding box center [161, 153] width 114 height 78
click at [184, 177] on textarea "Hello {first_name|there}, I just recorded a short video for you 👋. It’s my way …" at bounding box center [161, 153] width 114 height 78
click at [172, 174] on textarea "Hello {first_name|there}, I just recorded a short video for you 👋. It’s my way …" at bounding box center [161, 153] width 114 height 78
click at [183, 176] on textarea "Hello {first_name|there}, I just recorded a short video for you 👋. It’s my way …" at bounding box center [161, 153] width 114 height 78
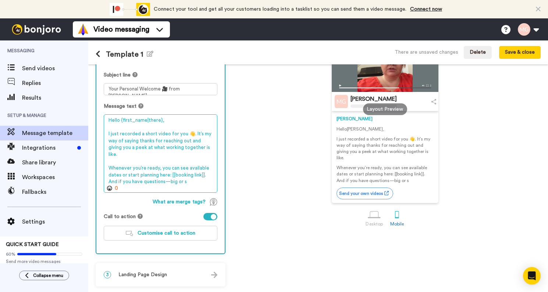
click at [183, 176] on textarea "Hello {first_name|there}, I just recorded a short video for you 👋. It’s my way …" at bounding box center [161, 153] width 114 height 78
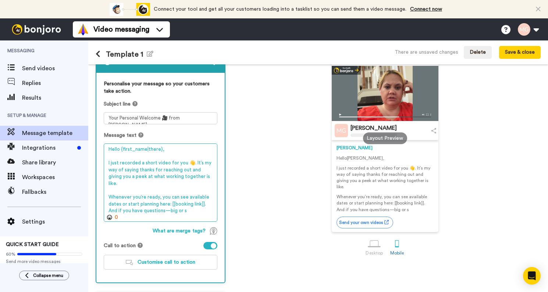
scroll to position [42, 0]
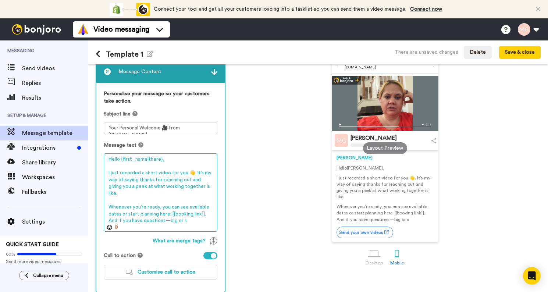
paste textarea "if you have questions—big or small—just hit reply. I can’t wait to create somet…"
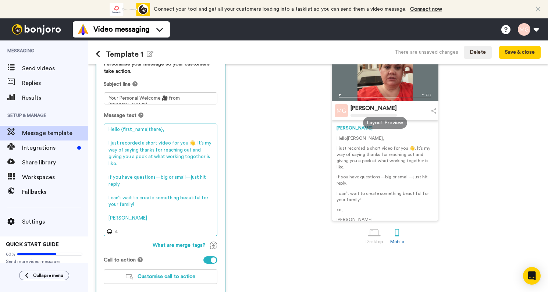
scroll to position [89, 0]
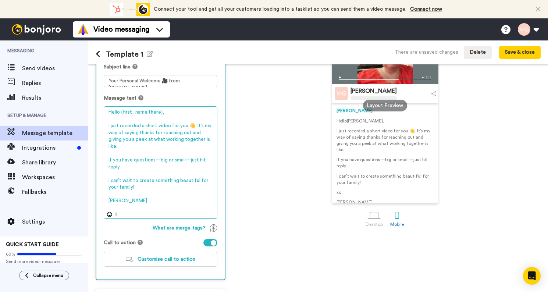
click at [119, 200] on textarea "Hello {first_name|there}, I just recorded a short video for you 👋. It’s my way …" at bounding box center [161, 162] width 114 height 113
click at [137, 204] on textarea "Hello {first_name|there}, I just recorded a short video for you 👋. It’s my way …" at bounding box center [161, 162] width 114 height 113
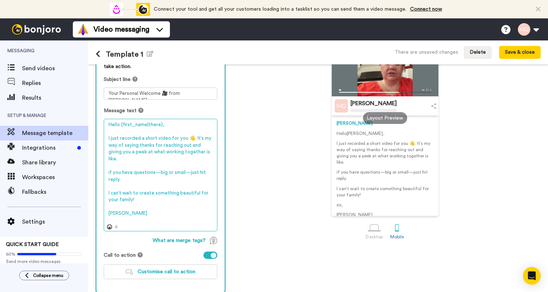
scroll to position [65, 0]
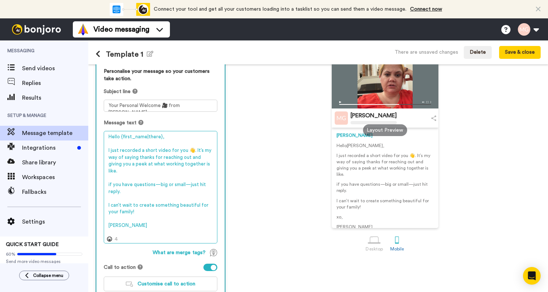
click at [126, 156] on textarea "Hello {first_name|there}, I just recorded a short video for you 👋. It’s my way …" at bounding box center [161, 187] width 114 height 113
click at [125, 146] on textarea "Hello {first_name|there}, I just recorded a short video for you 👋. It’s my way …" at bounding box center [161, 187] width 114 height 113
click at [108, 185] on textarea "Hello {first_name|there}, I just recorded a short video for you 👋. It’s my way …" at bounding box center [161, 187] width 114 height 113
click at [152, 196] on textarea "Hello {first_name|there}, I just recorded a short video for you 👋. It’s my way …" at bounding box center [161, 187] width 114 height 113
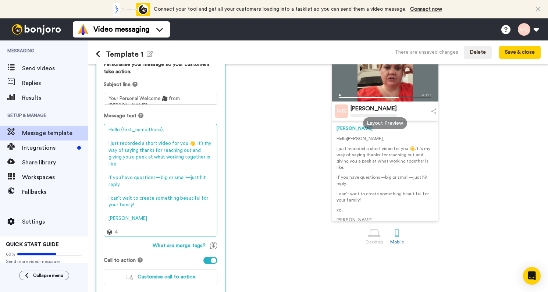
scroll to position [0, 0]
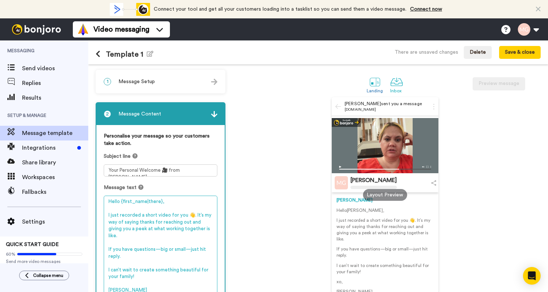
type textarea "Hello {first_name|there}, I just recorded a short video for you 👋. It’s my way …"
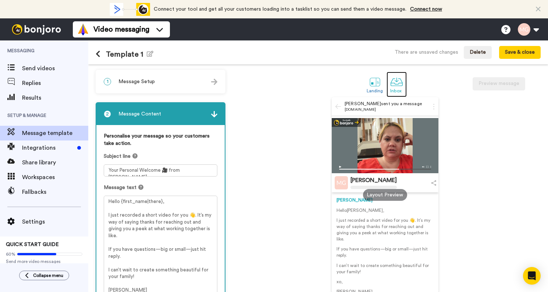
click at [392, 86] on div at bounding box center [396, 81] width 13 height 13
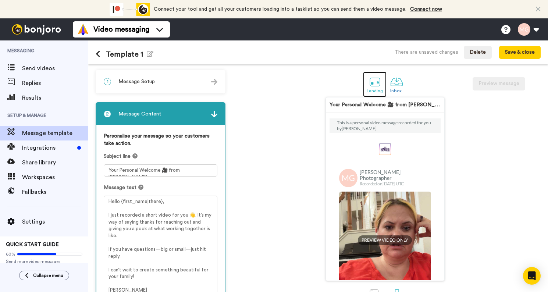
click at [371, 86] on div at bounding box center [375, 81] width 13 height 13
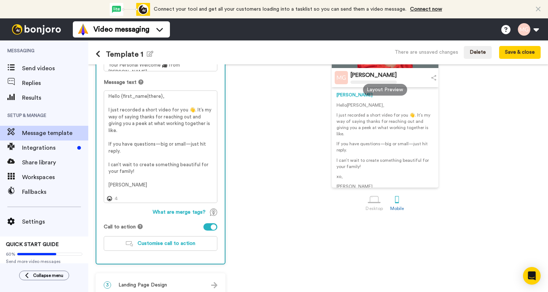
scroll to position [115, 0]
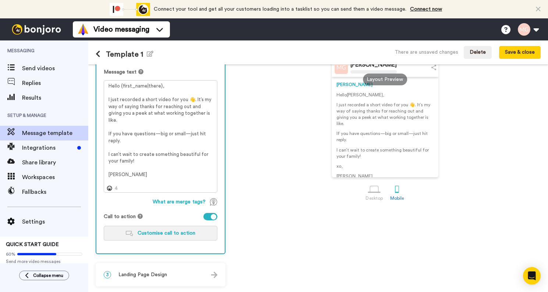
click at [160, 231] on span "Customise call to action" at bounding box center [167, 233] width 58 height 5
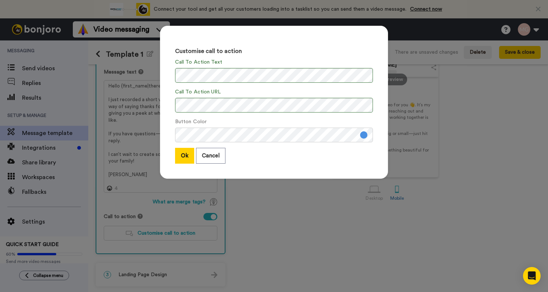
click at [374, 130] on div "Customise call to action Call To Action Text Call To Action URL Button Color Ok…" at bounding box center [274, 102] width 228 height 153
click at [274, 169] on div "Customise call to action Call To Action Text Call To Action URL Button Color Ok…" at bounding box center [274, 102] width 228 height 153
click at [360, 133] on button at bounding box center [363, 134] width 7 height 7
click at [336, 151] on div "Ok Cancel" at bounding box center [274, 156] width 198 height 16
click at [177, 157] on button "Ok" at bounding box center [184, 156] width 19 height 16
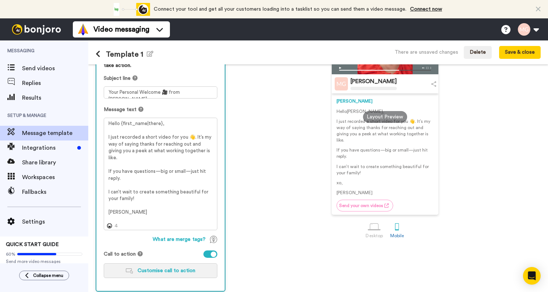
scroll to position [86, 0]
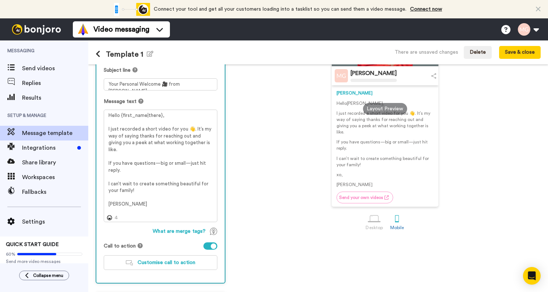
click at [338, 176] on p "xo," at bounding box center [385, 175] width 97 height 6
click at [155, 266] on button "Customise call to action" at bounding box center [161, 262] width 114 height 15
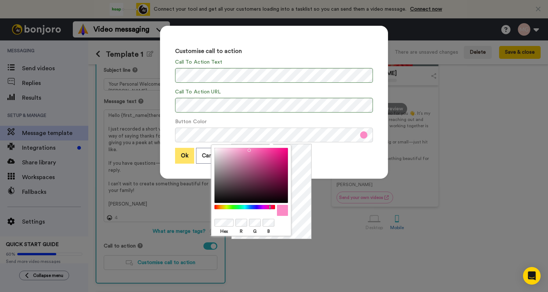
click at [177, 160] on button "Ok" at bounding box center [184, 156] width 19 height 16
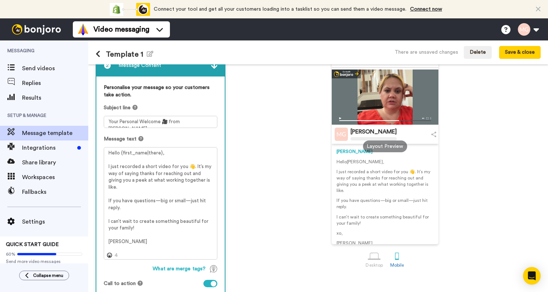
scroll to position [103, 0]
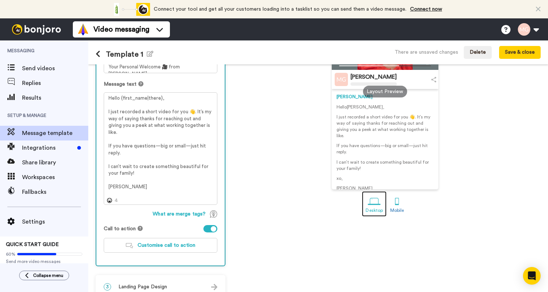
click at [373, 205] on div at bounding box center [374, 201] width 13 height 13
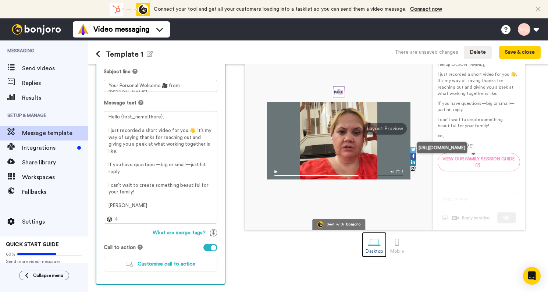
scroll to position [97, 0]
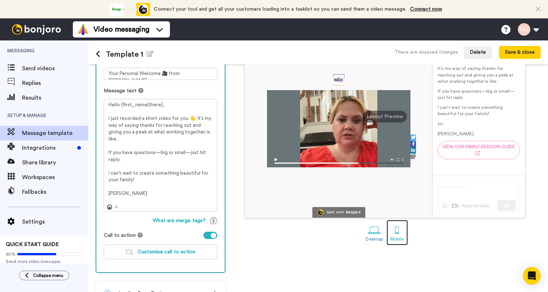
click at [391, 232] on div at bounding box center [397, 230] width 13 height 13
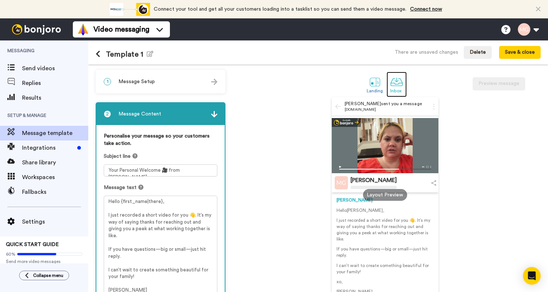
click at [390, 90] on div "Inbox" at bounding box center [396, 90] width 13 height 5
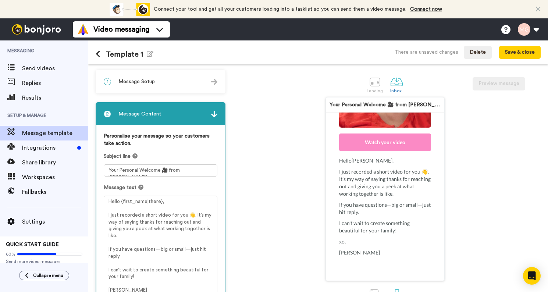
click at [206, 88] on div "1 Message Setup" at bounding box center [160, 82] width 128 height 22
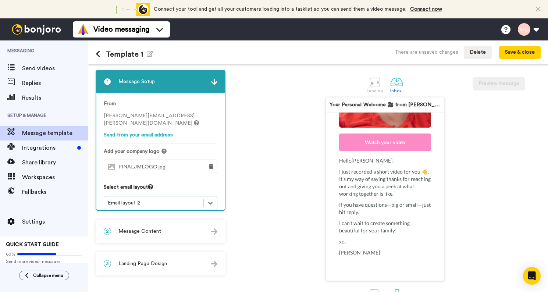
click at [206, 82] on div "1 Message Setup" at bounding box center [160, 82] width 128 height 22
click at [214, 83] on img at bounding box center [214, 82] width 6 height 6
click at [202, 231] on div "2 Message Content" at bounding box center [160, 231] width 128 height 22
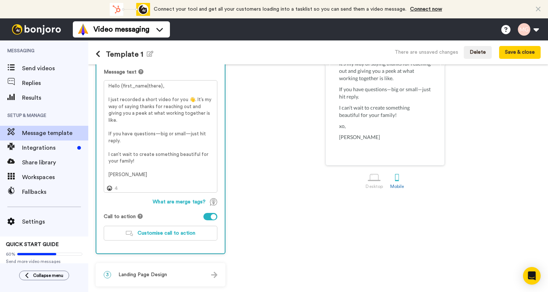
scroll to position [115, 0]
click at [160, 276] on span "Landing Page Design" at bounding box center [142, 274] width 49 height 7
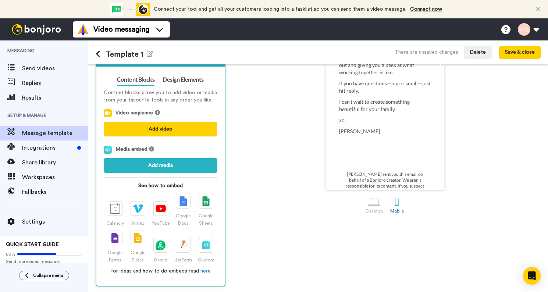
scroll to position [204, 0]
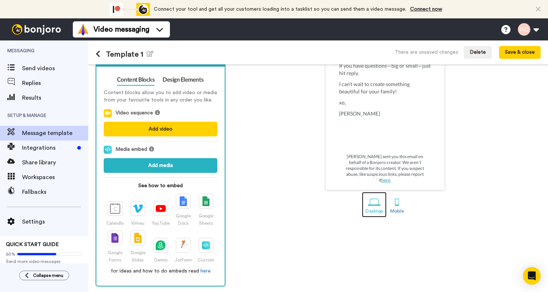
click at [375, 204] on div at bounding box center [374, 202] width 13 height 13
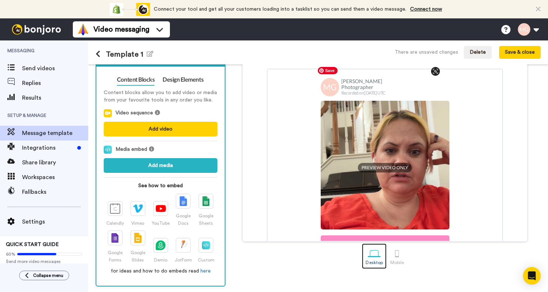
scroll to position [16, 0]
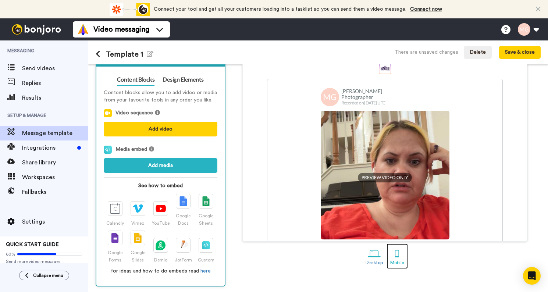
click at [394, 255] on div at bounding box center [397, 253] width 13 height 13
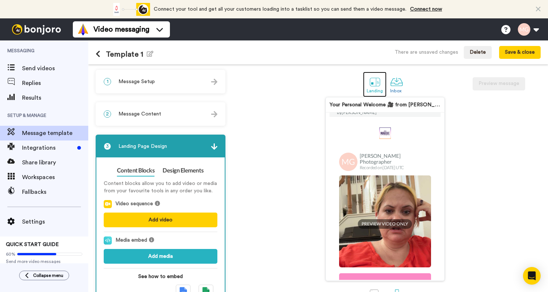
click at [370, 89] on div "Landing" at bounding box center [375, 90] width 17 height 5
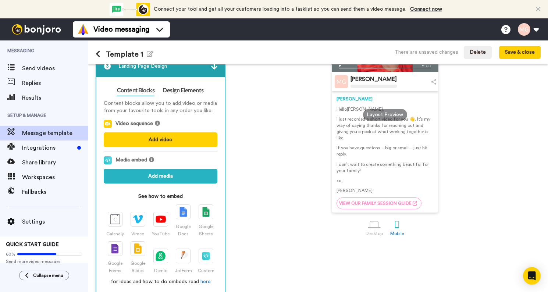
scroll to position [91, 0]
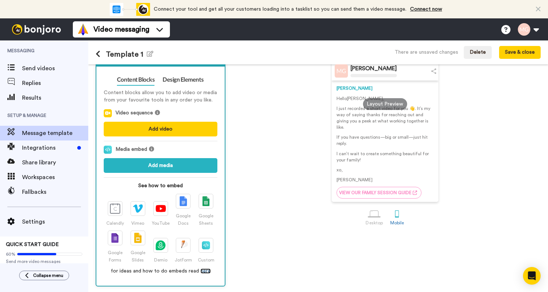
click at [203, 272] on link "here" at bounding box center [205, 270] width 10 height 5
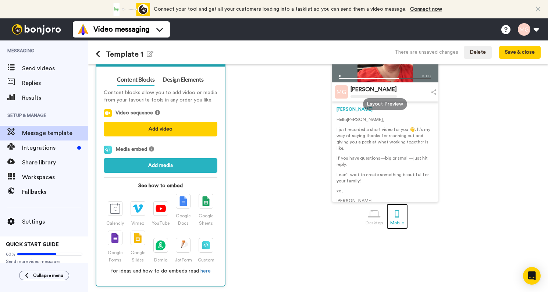
click at [392, 216] on div at bounding box center [397, 213] width 13 height 13
click at [379, 220] on link "Desktop" at bounding box center [374, 216] width 25 height 25
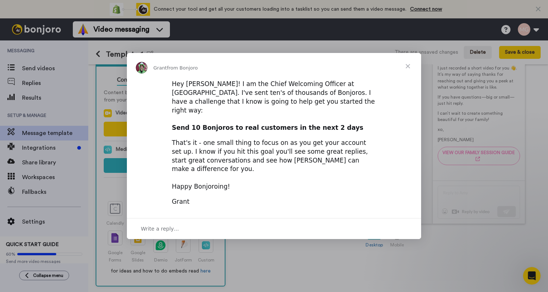
click at [244, 128] on b "Send 10 Bonjoros to real customers in the next 2 days" at bounding box center [268, 127] width 192 height 7
click at [216, 106] on div "Hey Maggie! I am the Chief Welcoming Officer at Bonjoro. I've sent ten's of tho…" at bounding box center [274, 106] width 204 height 53
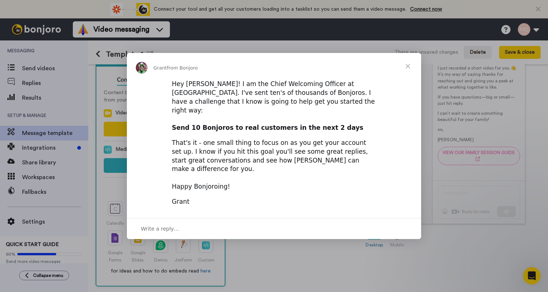
click at [216, 106] on div "Hey Maggie! I am the Chief Welcoming Officer at Bonjoro. I've sent ten's of tho…" at bounding box center [274, 106] width 204 height 53
click at [218, 108] on div "Hey Maggie! I am the Chief Welcoming Officer at Bonjoro. I've sent ten's of tho…" at bounding box center [274, 106] width 204 height 53
click at [217, 108] on div "Hey Maggie! I am the Chief Welcoming Officer at Bonjoro. I've sent ten's of tho…" at bounding box center [274, 106] width 204 height 53
click at [232, 110] on div "Hey Maggie! I am the Chief Welcoming Officer at Bonjoro. I've sent ten's of tho…" at bounding box center [274, 106] width 204 height 53
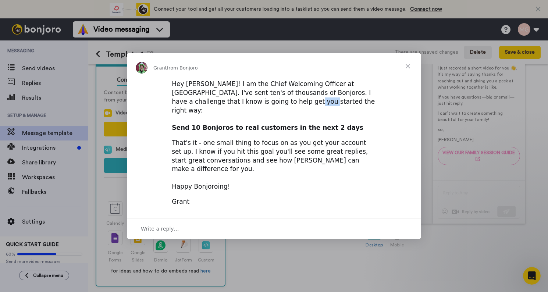
click at [232, 110] on div "Hey Maggie! I am the Chief Welcoming Officer at Bonjoro. I've sent ten's of tho…" at bounding box center [274, 106] width 204 height 53
click at [226, 152] on div "That's it - one small thing to focus on as you get your account set up. I know …" at bounding box center [274, 165] width 204 height 53
click at [223, 144] on div "That's it - one small thing to focus on as you get your account set up. I know …" at bounding box center [274, 165] width 204 height 53
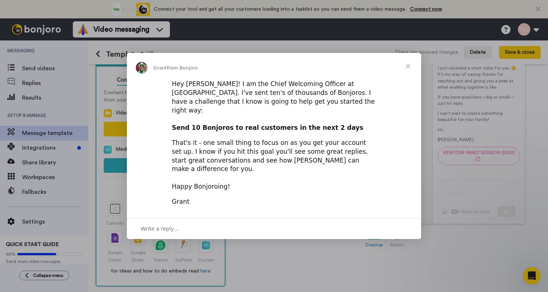
click at [223, 144] on div "That's it - one small thing to focus on as you get your account set up. I know …" at bounding box center [274, 165] width 204 height 53
click at [224, 151] on div "That's it - one small thing to focus on as you get your account set up. I know …" at bounding box center [274, 165] width 204 height 53
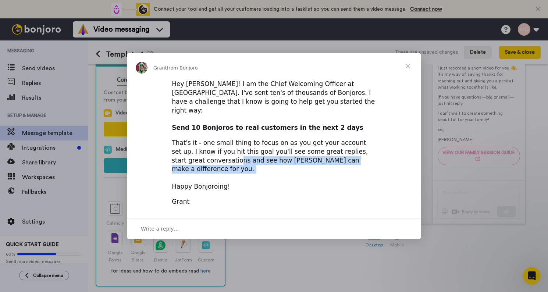
click at [206, 165] on div "That's it - one small thing to focus on as you get your account set up. I know …" at bounding box center [274, 165] width 204 height 53
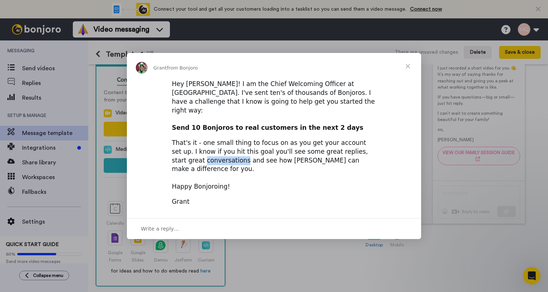
click at [206, 165] on div "That's it - one small thing to focus on as you get your account set up. I know …" at bounding box center [274, 165] width 204 height 53
click at [208, 176] on div "That's it - one small thing to focus on as you get your account set up. I know …" at bounding box center [274, 165] width 204 height 53
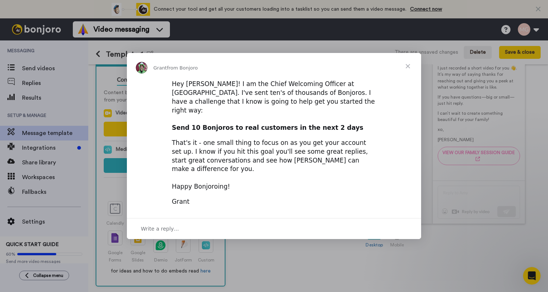
click at [232, 153] on div "That's it - one small thing to focus on as you get your account set up. I know …" at bounding box center [274, 165] width 204 height 53
click at [405, 76] on span "Close" at bounding box center [408, 66] width 26 height 26
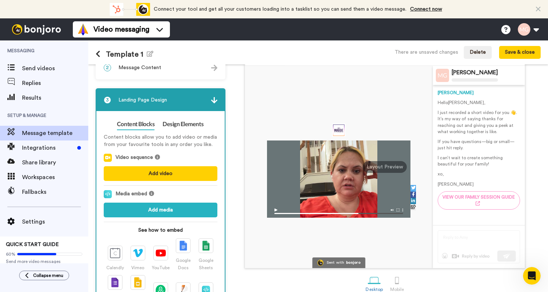
scroll to position [91, 0]
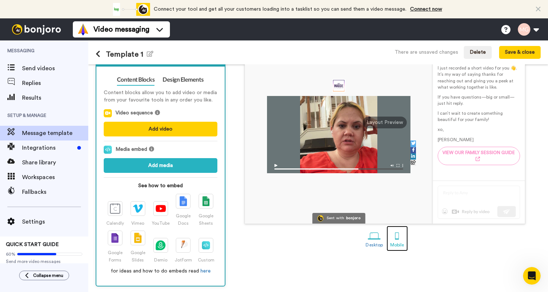
click at [391, 236] on div at bounding box center [397, 236] width 13 height 13
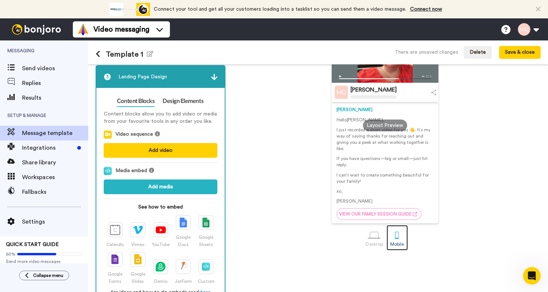
scroll to position [64, 0]
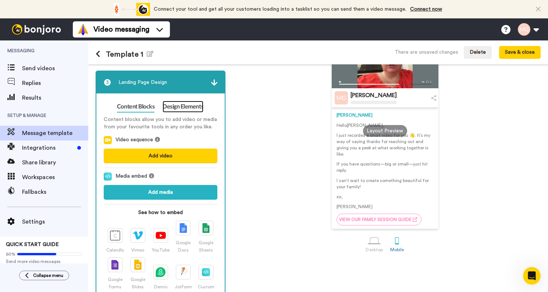
click at [177, 107] on link "Design Elements" at bounding box center [183, 107] width 41 height 12
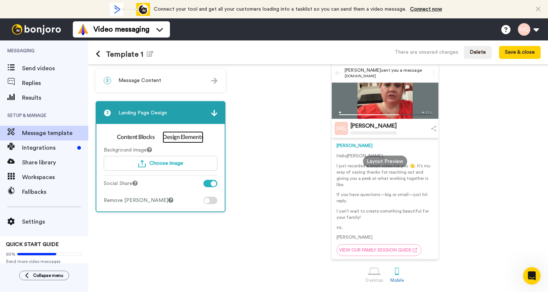
scroll to position [34, 0]
click at [203, 201] on div at bounding box center [210, 200] width 14 height 7
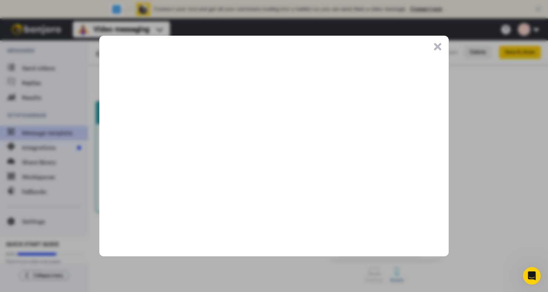
click at [440, 48] on button ".cls-1{stroke-width:0px;}" at bounding box center [437, 46] width 7 height 7
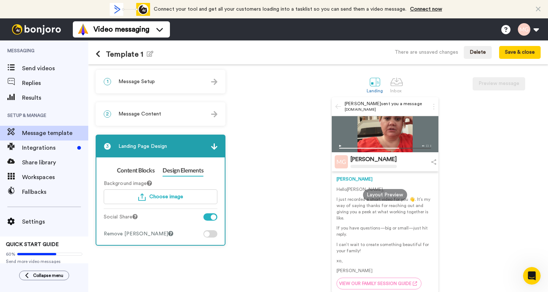
scroll to position [6, 0]
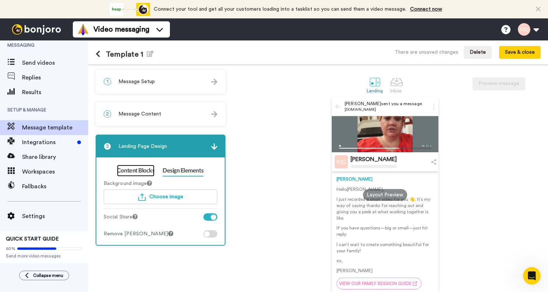
click at [143, 171] on link "Content Blocks" at bounding box center [136, 171] width 38 height 12
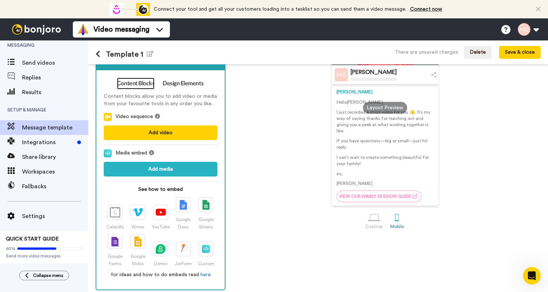
scroll to position [91, 0]
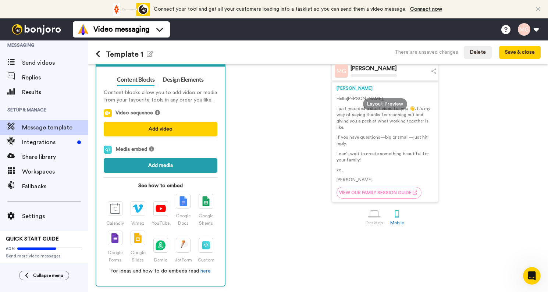
click at [153, 163] on button "Add media" at bounding box center [161, 165] width 114 height 15
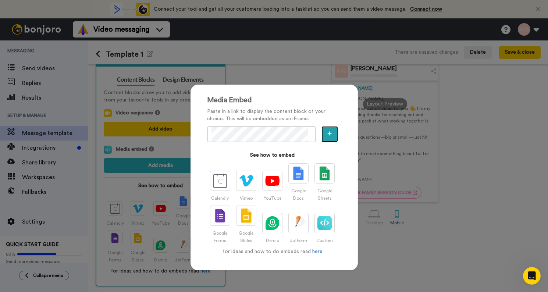
click at [330, 136] on button "button" at bounding box center [329, 134] width 16 height 16
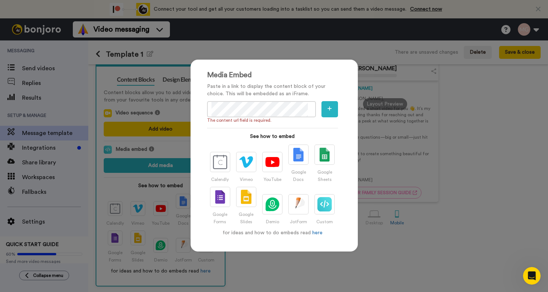
scroll to position [0, 0]
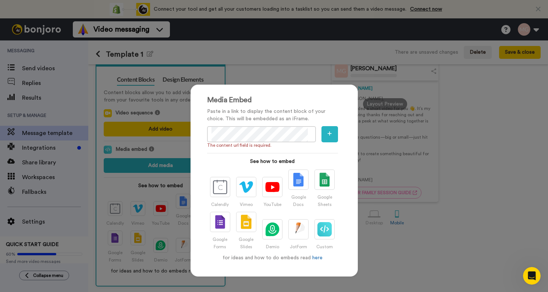
click at [300, 82] on div "Media Embed Paste in a link to display the content block of your choice. This w…" at bounding box center [274, 184] width 182 height 214
click at [261, 63] on div "Media Embed Paste in a link to display the content block of your choice. This w…" at bounding box center [274, 146] width 548 height 292
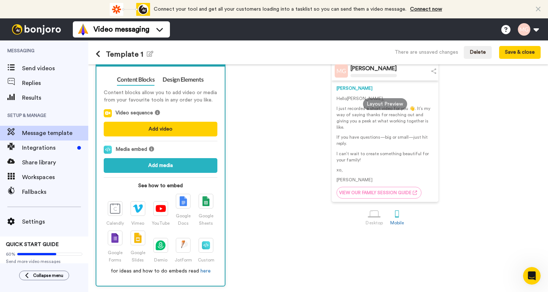
click at [193, 88] on div "Content blocks allow you to add video or media from your favourite tools in any…" at bounding box center [161, 179] width 114 height 189
click at [186, 81] on link "Design Elements" at bounding box center [183, 80] width 41 height 12
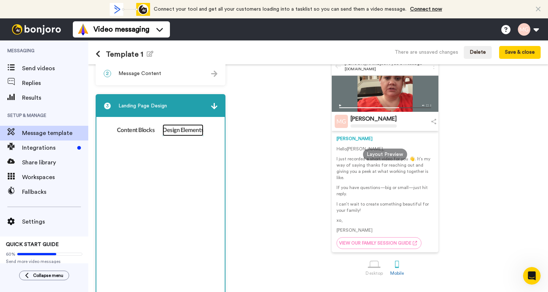
scroll to position [34, 0]
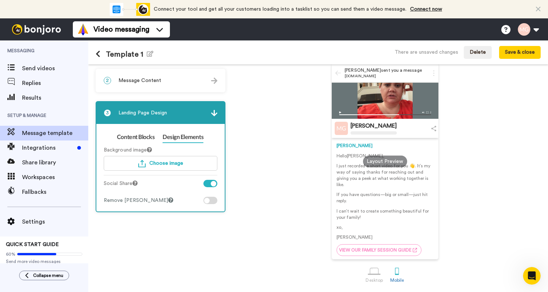
click at [188, 145] on div "Background image Choose image Social Share Remove Bonjoro Badge" at bounding box center [161, 173] width 114 height 61
click at [145, 139] on link "Content Blocks" at bounding box center [136, 137] width 38 height 12
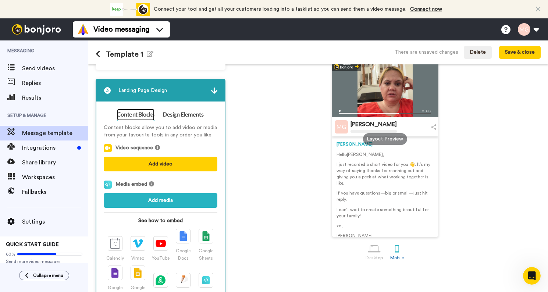
scroll to position [0, 0]
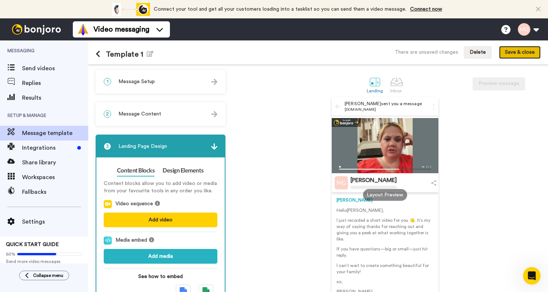
click at [521, 51] on button "Save & close" at bounding box center [520, 52] width 42 height 13
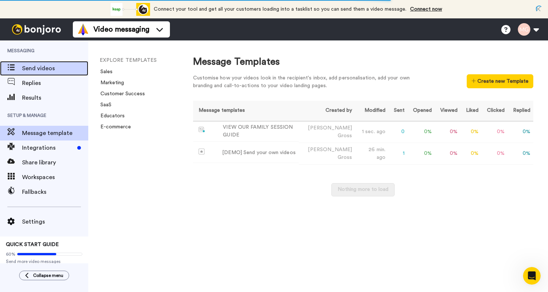
click at [38, 69] on span "Send videos" at bounding box center [55, 68] width 66 height 9
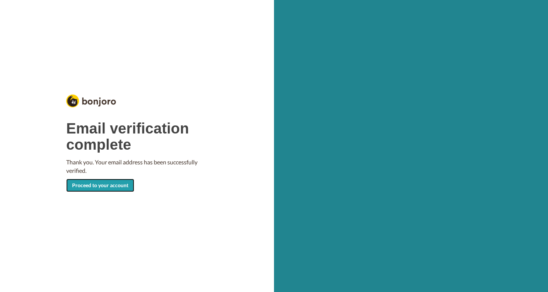
click at [98, 188] on link "Proceed to your account" at bounding box center [100, 185] width 68 height 13
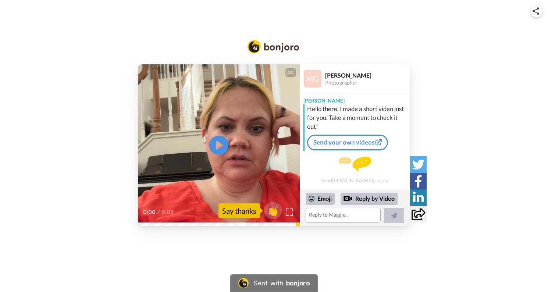
click at [223, 146] on icon at bounding box center [218, 145] width 19 height 19
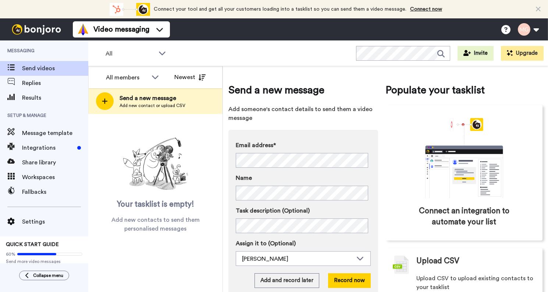
scroll to position [20, 0]
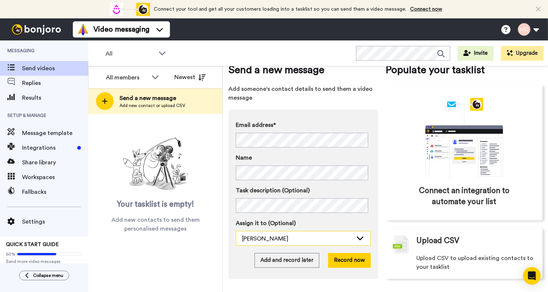
click at [264, 238] on div "[PERSON_NAME]" at bounding box center [297, 238] width 111 height 9
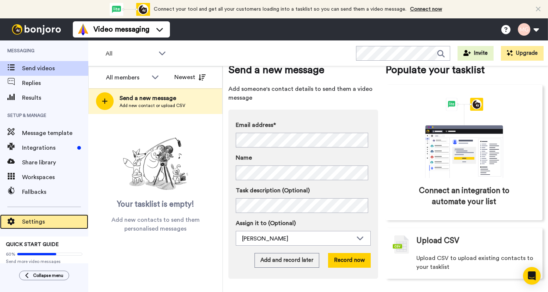
click at [32, 227] on div "Settings" at bounding box center [44, 221] width 88 height 15
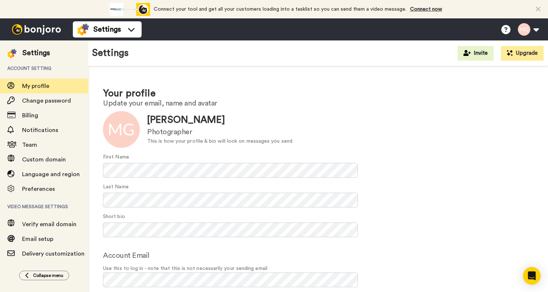
click at [423, 238] on form "Update [PERSON_NAME] Photographer This is how your profile & bio will look on m…" at bounding box center [318, 208] width 430 height 195
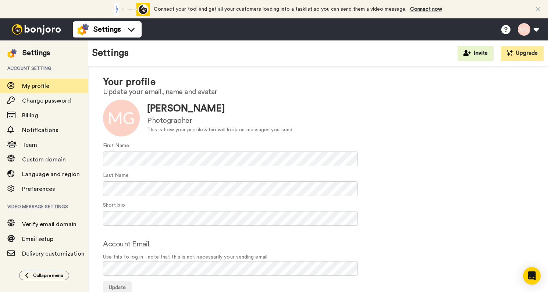
click at [178, 171] on form "Update [PERSON_NAME] Photographer This is how your profile & bio will look on m…" at bounding box center [318, 197] width 430 height 195
click at [179, 129] on div "This is how your profile & bio will look on messages you send" at bounding box center [219, 130] width 145 height 8
click at [178, 115] on div "Maggie Gross" at bounding box center [219, 109] width 145 height 14
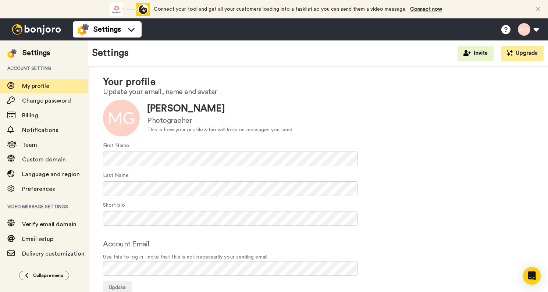
click at [178, 115] on div "Maggie Gross" at bounding box center [219, 109] width 145 height 14
click at [129, 113] on div at bounding box center [121, 118] width 37 height 37
click at [182, 138] on form "Update Maggie Gross Photographer This is how your profile & bio will look on me…" at bounding box center [318, 197] width 430 height 195
click at [186, 118] on div "Photographer" at bounding box center [219, 120] width 145 height 11
click at [184, 100] on div "Update Maggie Gross Photographer This is how your profile & bio will look on me…" at bounding box center [318, 118] width 430 height 37
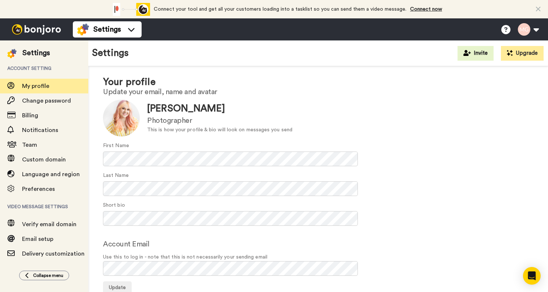
click at [184, 109] on div "Maggie Gross" at bounding box center [219, 109] width 145 height 14
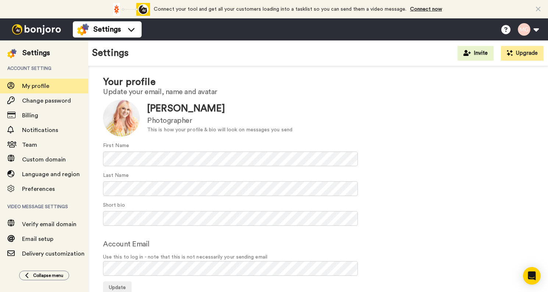
click at [184, 109] on div "Maggie Gross" at bounding box center [219, 109] width 145 height 14
click at [184, 124] on div "Photographer" at bounding box center [219, 120] width 145 height 11
click at [127, 285] on button "Update" at bounding box center [117, 287] width 29 height 13
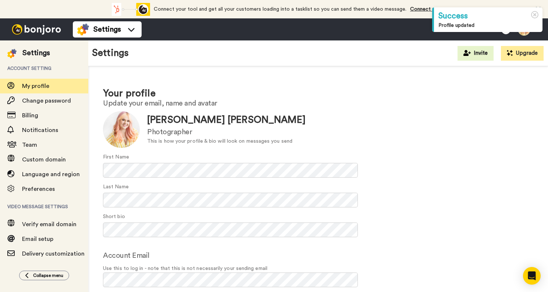
scroll to position [11, 0]
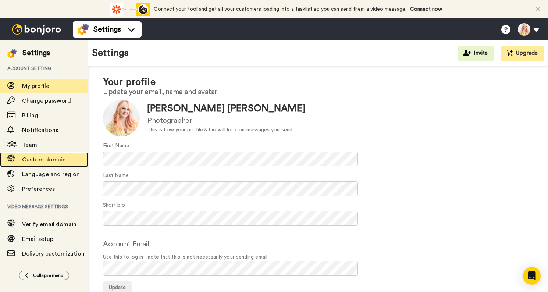
click at [37, 161] on span "Custom domain" at bounding box center [44, 160] width 44 height 6
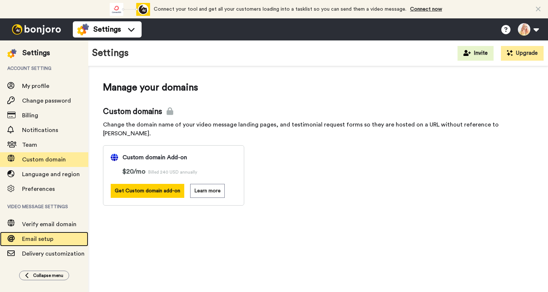
click at [39, 239] on span "Email setup" at bounding box center [37, 239] width 31 height 6
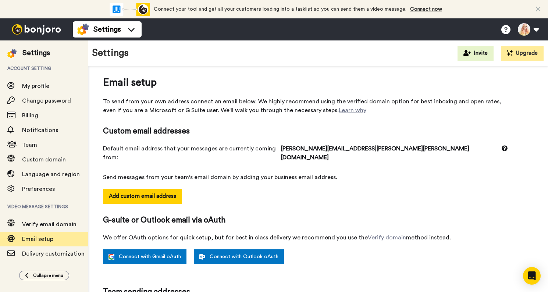
scroll to position [5, 0]
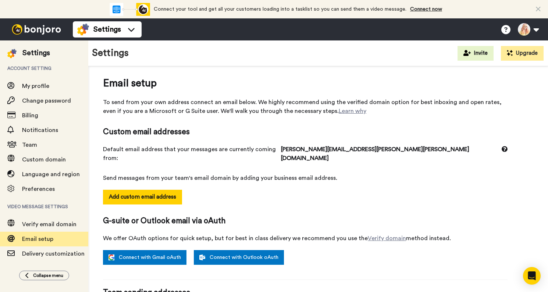
click at [148, 174] on span "Send messages from your team's email domain by adding your business email addre…" at bounding box center [305, 178] width 405 height 9
click at [213, 174] on span "Send messages from your team's email domain by adding your business email addre…" at bounding box center [305, 178] width 405 height 9
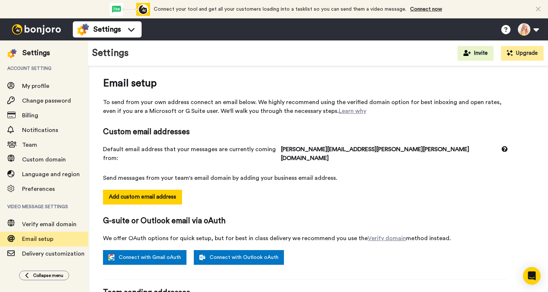
click at [213, 174] on span "Send messages from your team's email domain by adding your business email addre…" at bounding box center [305, 178] width 405 height 9
click at [228, 178] on div "Email setup To send from your own address connect an email below. We highly rec…" at bounding box center [305, 235] width 405 height 319
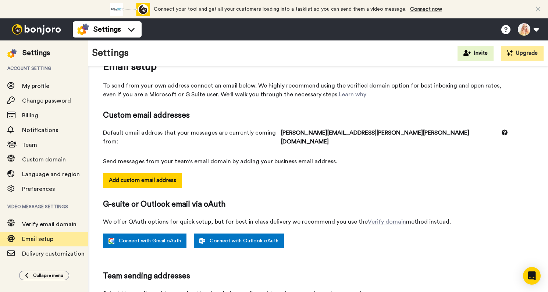
scroll to position [24, 0]
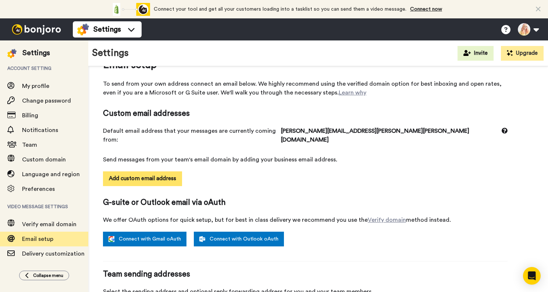
click at [150, 171] on button "Add custom email address" at bounding box center [142, 178] width 79 height 15
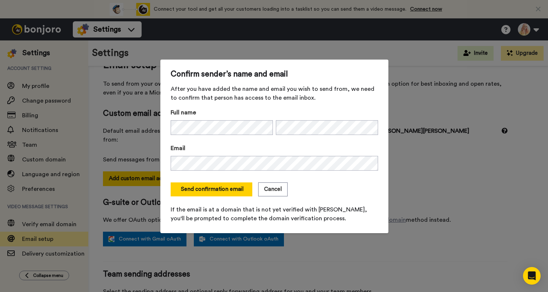
click at [199, 140] on form "Full name Email Send confirmation email Cancel If the email is at a domain that…" at bounding box center [274, 165] width 207 height 115
click at [223, 208] on span "If the email is at a domain that is not yet verified with Bonjoro, you'll be pr…" at bounding box center [274, 214] width 207 height 18
click at [222, 195] on form "Full name Email Send confirmation email Cancel If the email is at a domain that…" at bounding box center [274, 165] width 207 height 115
click at [223, 183] on button "Send confirmation email" at bounding box center [212, 189] width 82 height 14
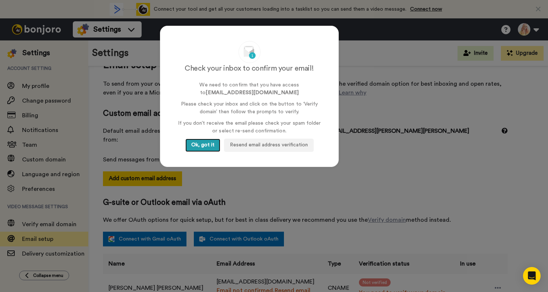
click at [202, 145] on button "Ok, got it" at bounding box center [202, 145] width 35 height 13
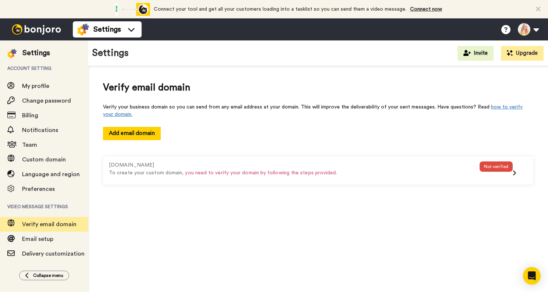
click at [49, 33] on img at bounding box center [36, 29] width 55 height 10
click at [49, 31] on img at bounding box center [36, 29] width 55 height 10
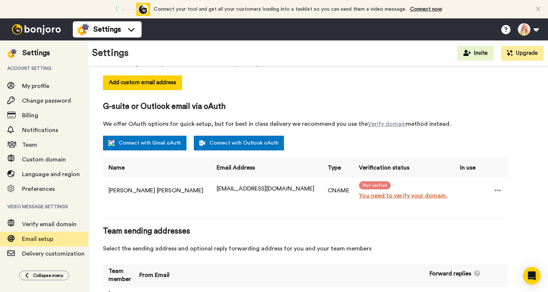
scroll to position [122, 0]
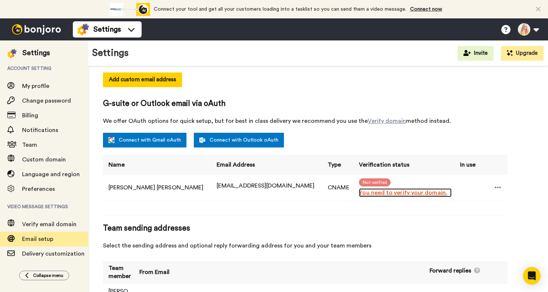
click at [378, 188] on link "You need to verify your domain." at bounding box center [405, 192] width 92 height 9
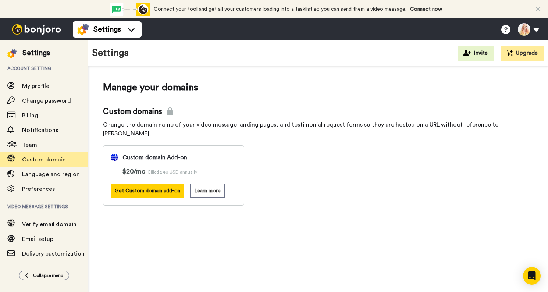
click at [166, 170] on span "Billed 240 USD annually" at bounding box center [172, 172] width 49 height 4
click at [216, 153] on div "Custom domain Add-on" at bounding box center [174, 157] width 126 height 9
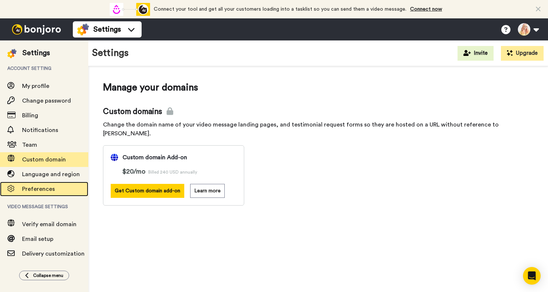
click at [38, 192] on span "Preferences" at bounding box center [38, 189] width 33 height 6
